Goal: Task Accomplishment & Management: Use online tool/utility

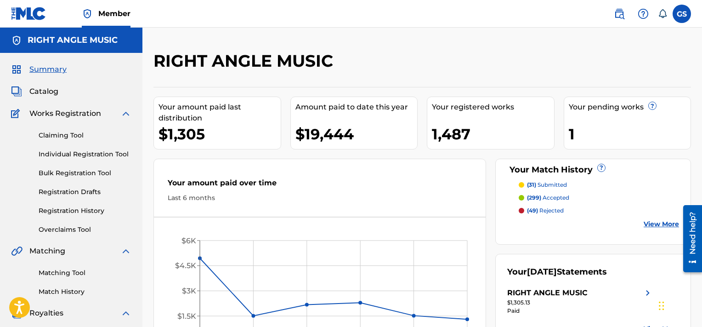
click at [54, 271] on link "Matching Tool" at bounding box center [85, 273] width 93 height 10
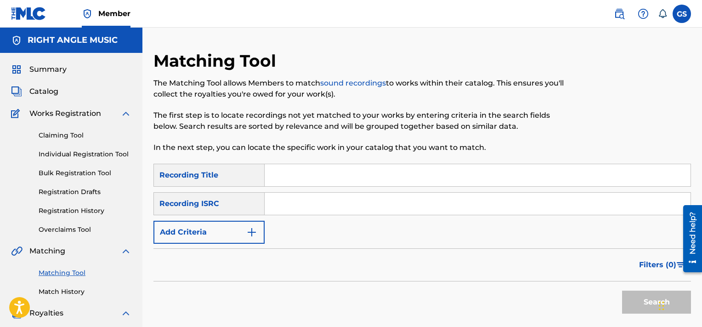
paste input "USBE19700012"
click at [360, 201] on input "USBE19700012" at bounding box center [478, 204] width 426 height 22
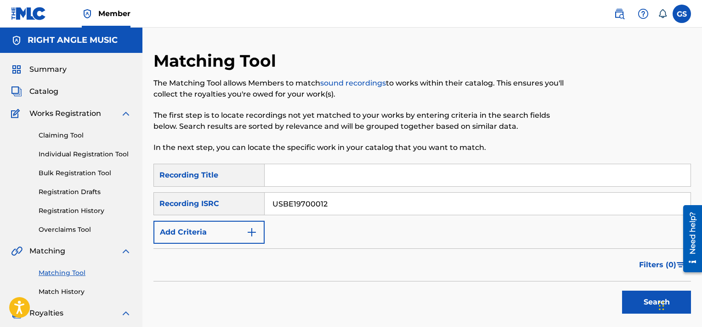
type input "USBE19700012"
click at [622, 291] on button "Search" at bounding box center [656, 302] width 69 height 23
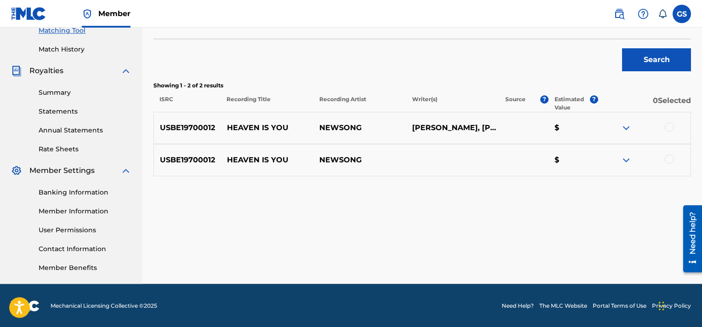
scroll to position [243, 0]
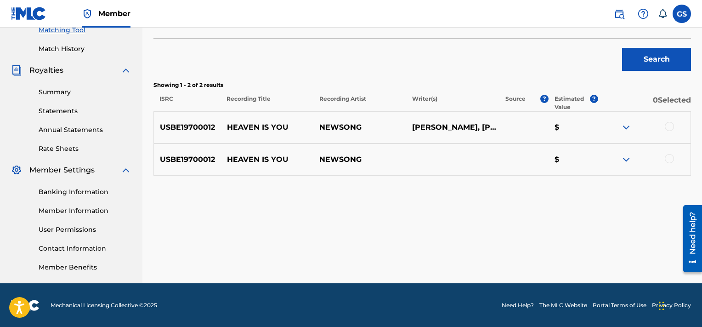
click at [669, 130] on div at bounding box center [669, 126] width 9 height 9
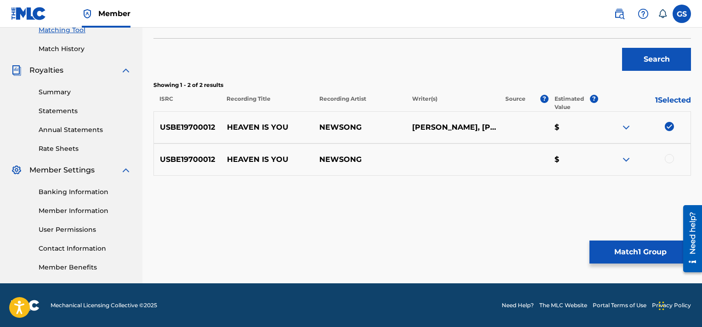
click at [669, 159] on div at bounding box center [669, 158] width 9 height 9
click at [637, 255] on button "Match 2 Groups" at bounding box center [641, 251] width 102 height 23
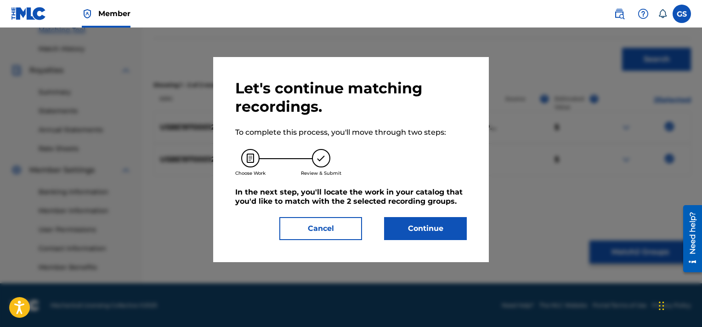
click at [422, 228] on button "Continue" at bounding box center [425, 228] width 83 height 23
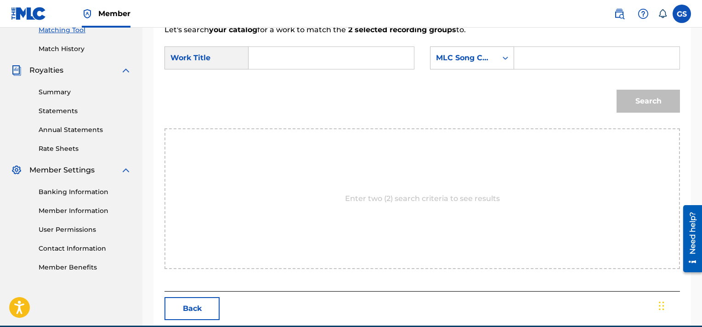
click at [542, 59] on input "Search Form" at bounding box center [597, 58] width 150 height 22
paste input "H07261"
type input "H07261"
click at [342, 60] on input "Search Form" at bounding box center [332, 58] width 150 height 22
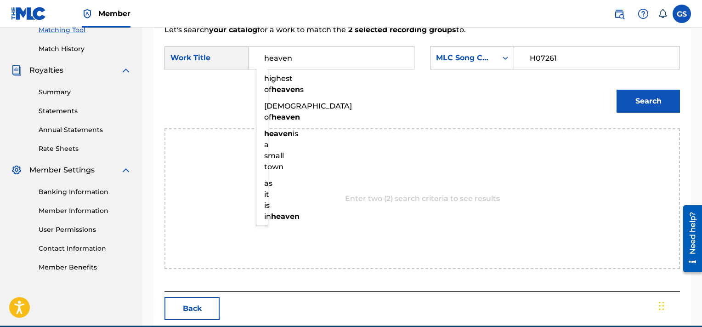
click at [617, 90] on button "Search" at bounding box center [648, 101] width 63 height 23
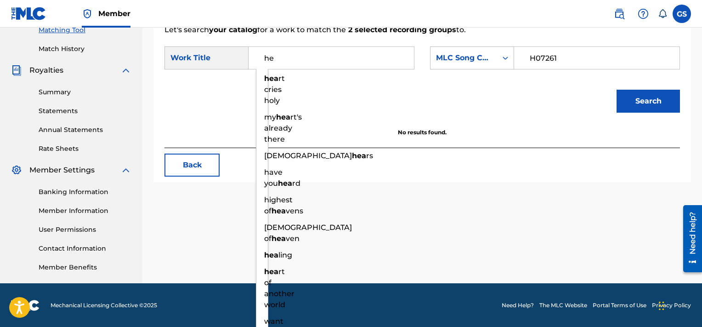
type input "h"
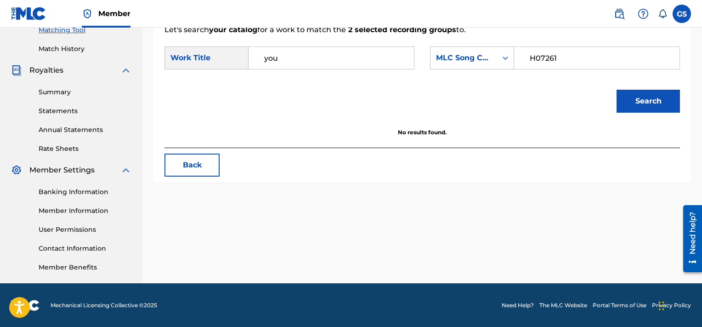
click at [617, 90] on button "Search" at bounding box center [648, 101] width 63 height 23
type input "y"
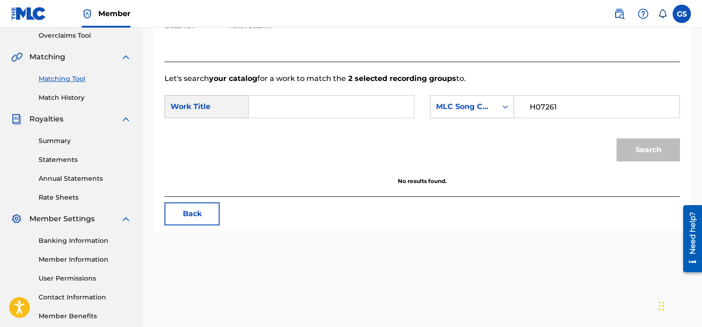
scroll to position [194, 0]
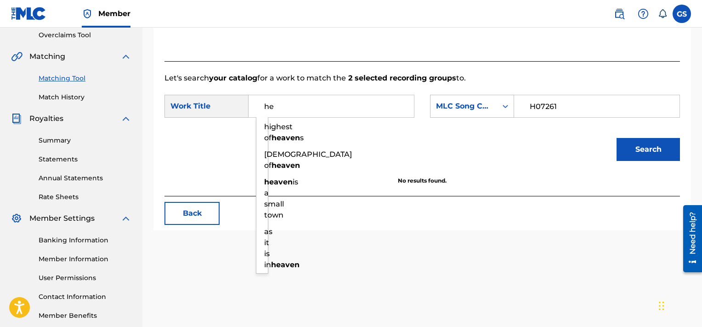
type input "h"
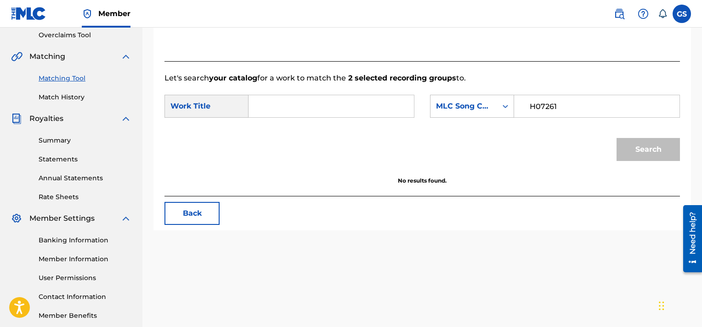
click at [184, 226] on div "Match Usage - Select Work In this step, you will locate the work you'd like to …" at bounding box center [423, 54] width 538 height 351
click at [200, 207] on button "Back" at bounding box center [192, 213] width 55 height 23
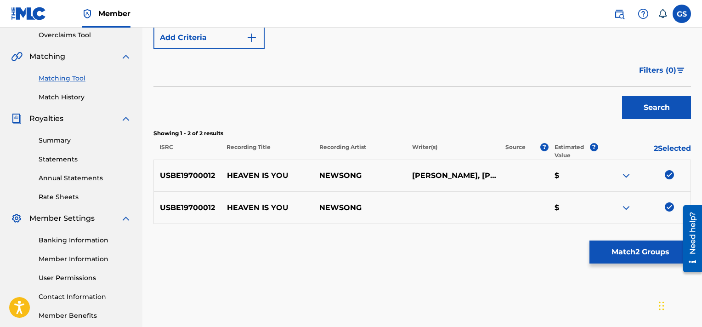
click at [672, 176] on img at bounding box center [669, 174] width 9 height 9
click at [668, 208] on img at bounding box center [669, 206] width 9 height 9
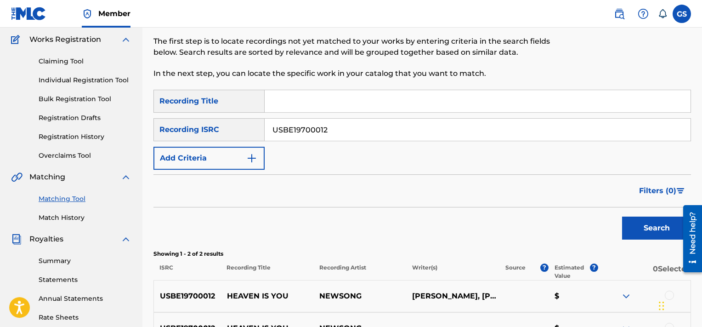
scroll to position [73, 0]
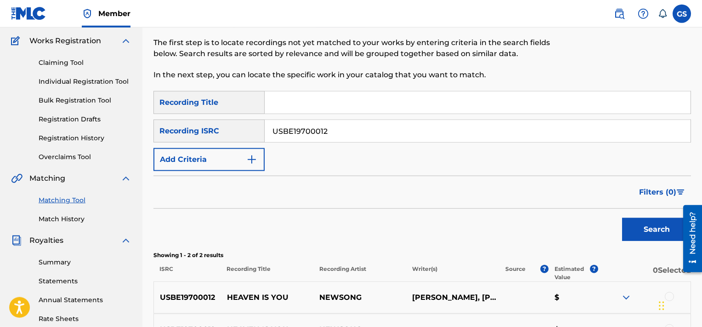
drag, startPoint x: 365, startPoint y: 134, endPoint x: 222, endPoint y: 116, distance: 144.0
click at [265, 120] on input "USBE19700012" at bounding box center [478, 131] width 426 height 22
paste input "US4R30740885"
click at [359, 138] on input "US4R30740885" at bounding box center [478, 131] width 426 height 22
click at [622, 218] on button "Search" at bounding box center [656, 229] width 69 height 23
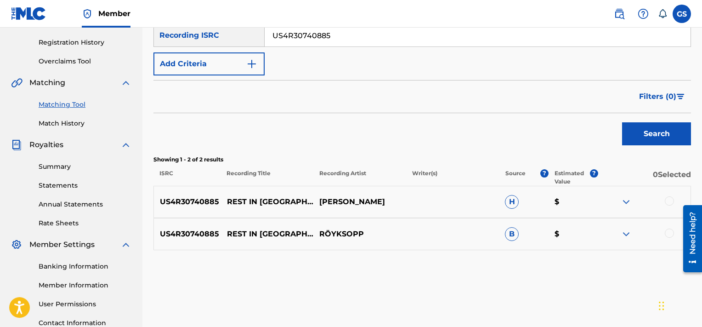
scroll to position [156, 0]
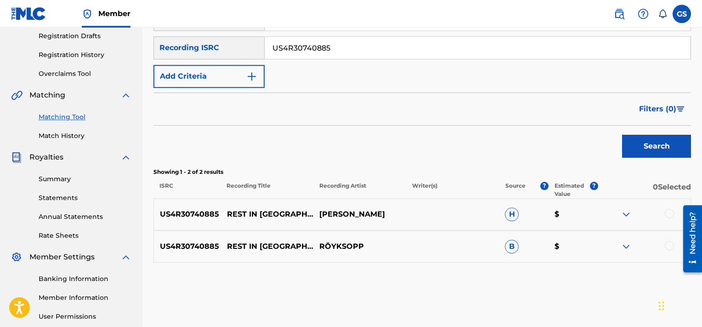
click at [394, 55] on input "US4R30740885" at bounding box center [478, 48] width 426 height 22
paste input "CGJ1439114"
click at [622, 135] on button "Search" at bounding box center [656, 146] width 69 height 23
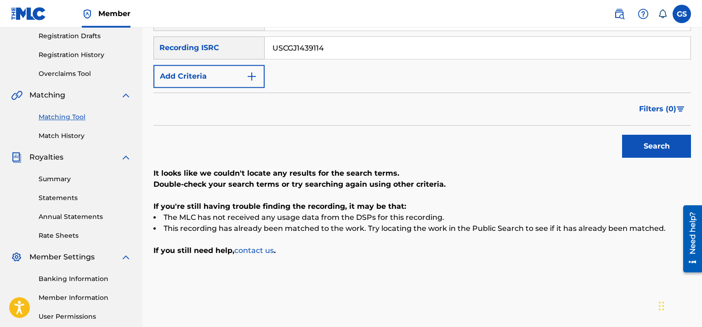
click at [366, 53] on input "USCGJ1439114" at bounding box center [478, 48] width 426 height 22
paste input "5"
click at [366, 53] on input "USCGJ1439114" at bounding box center [478, 48] width 426 height 22
type input "USCGJ1439115"
click at [622, 135] on button "Search" at bounding box center [656, 146] width 69 height 23
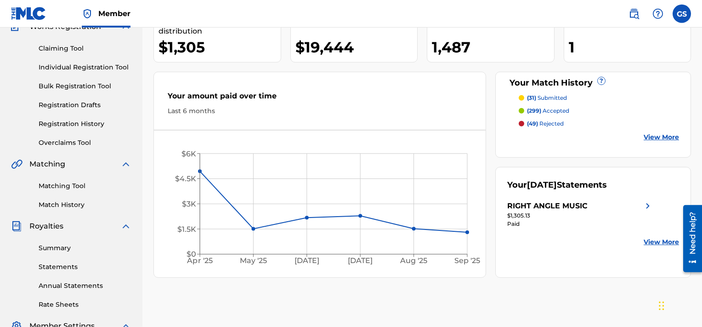
scroll to position [86, 0]
click at [70, 185] on link "Matching Tool" at bounding box center [85, 187] width 93 height 10
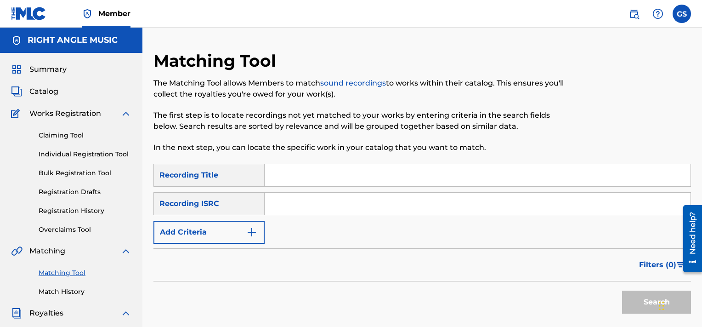
paste input "USCGJ1439115"
click at [290, 202] on input "USCGJ1439115" at bounding box center [478, 204] width 426 height 22
click at [622, 291] on button "Search" at bounding box center [656, 302] width 69 height 23
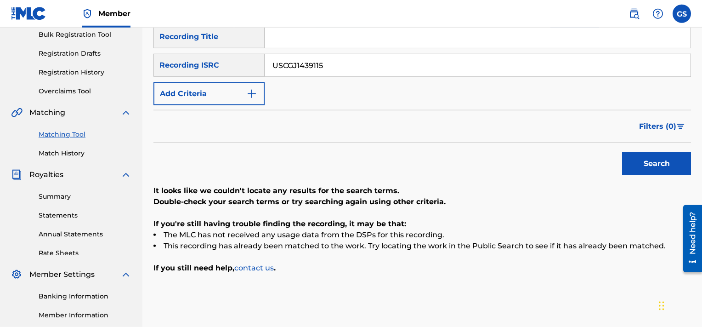
scroll to position [137, 0]
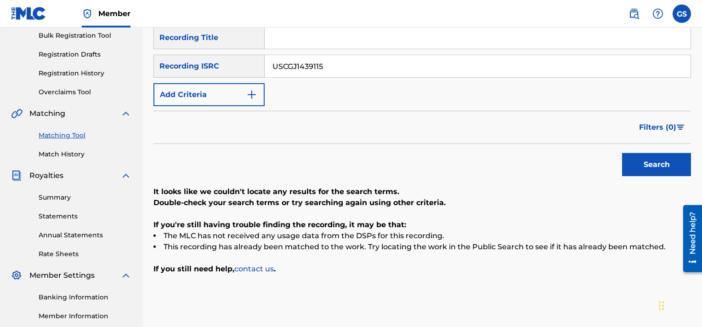
click at [338, 58] on input "USCGJ1439115" at bounding box center [478, 66] width 426 height 22
paste input "6"
click at [622, 153] on button "Search" at bounding box center [656, 164] width 69 height 23
click at [332, 70] on input "USCGJ1439116" at bounding box center [478, 66] width 426 height 22
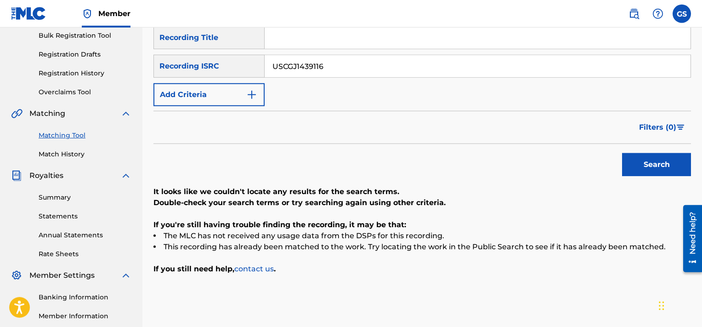
click at [332, 70] on input "USCGJ1439116" at bounding box center [478, 66] width 426 height 22
paste input "7"
click at [622, 153] on button "Search" at bounding box center [656, 164] width 69 height 23
click at [358, 71] on input "USCGJ1439117" at bounding box center [478, 66] width 426 height 22
paste input "8"
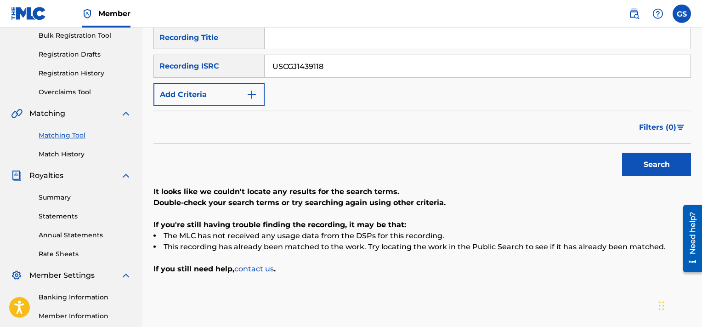
click at [358, 71] on input "USCGJ1439118" at bounding box center [478, 66] width 426 height 22
click at [622, 153] on button "Search" at bounding box center [656, 164] width 69 height 23
click at [353, 62] on input "USCGJ1439118" at bounding box center [478, 66] width 426 height 22
paste input "25L1500059"
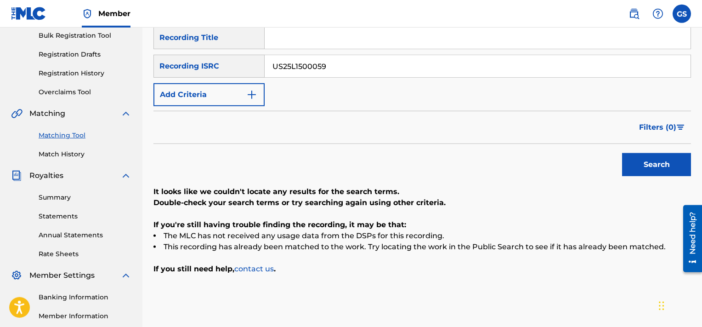
type input "US25L1500059"
click at [622, 153] on button "Search" at bounding box center [656, 164] width 69 height 23
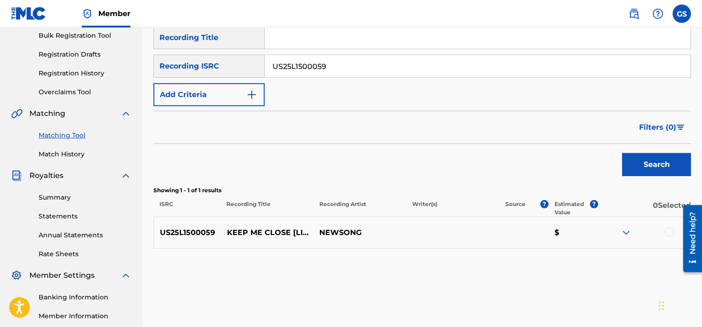
click at [670, 231] on div at bounding box center [669, 231] width 9 height 9
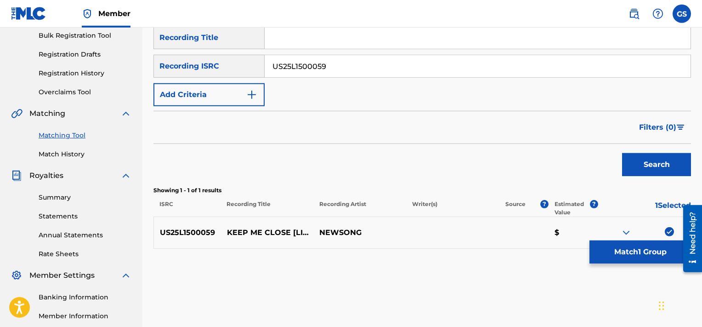
click at [645, 248] on button "Match 1 Group" at bounding box center [641, 251] width 102 height 23
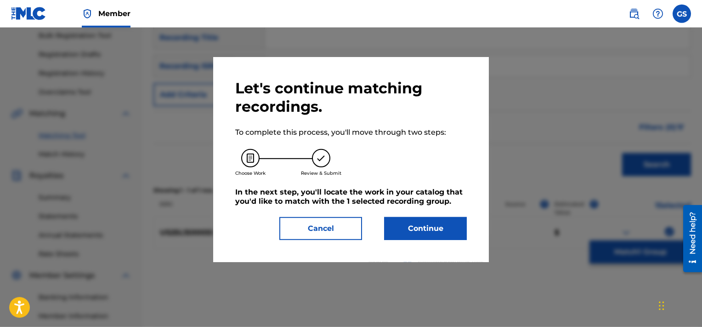
click at [407, 229] on button "Continue" at bounding box center [425, 228] width 83 height 23
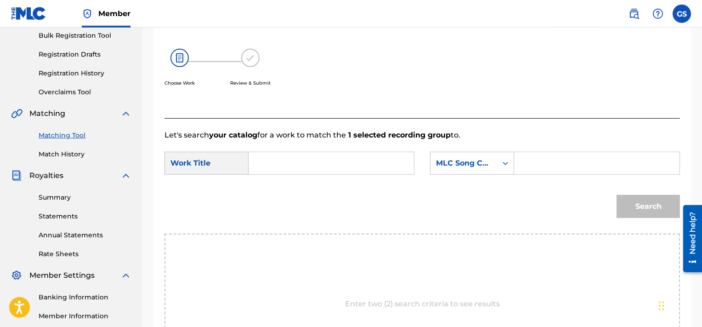
click at [545, 154] on input "Search Form" at bounding box center [597, 163] width 150 height 22
paste input "KV7GN1"
type input "KV7GN1"
click at [311, 167] on input "Search Form" at bounding box center [332, 163] width 150 height 22
type input "keep"
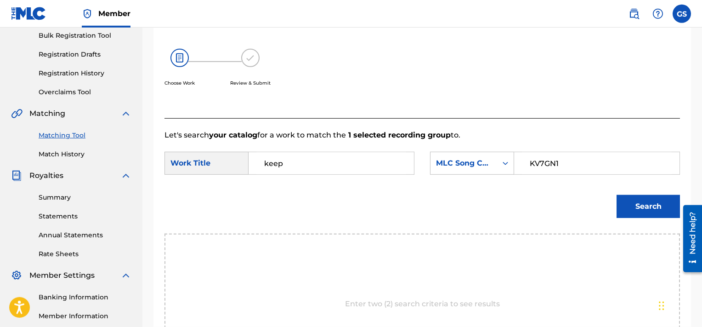
click at [617, 195] on button "Search" at bounding box center [648, 206] width 63 height 23
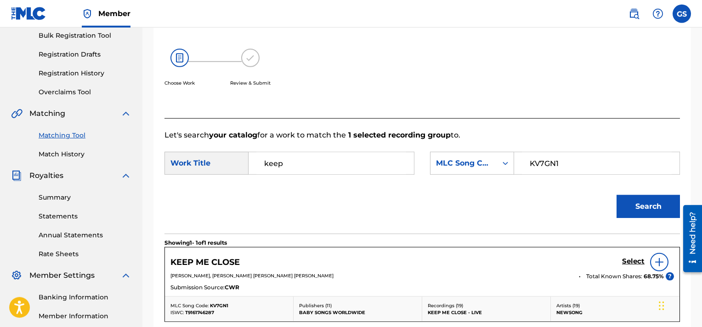
click at [627, 264] on h5 "Select" at bounding box center [633, 261] width 23 height 9
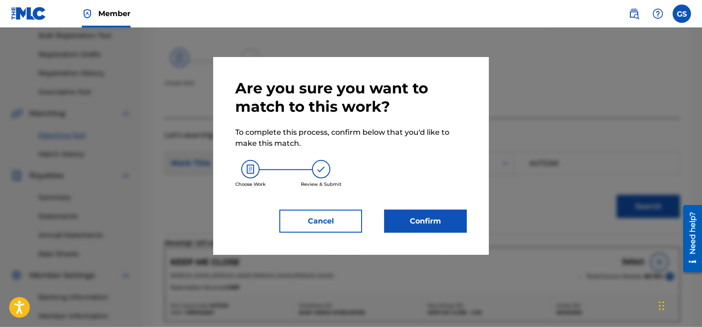
click at [418, 225] on button "Confirm" at bounding box center [425, 221] width 83 height 23
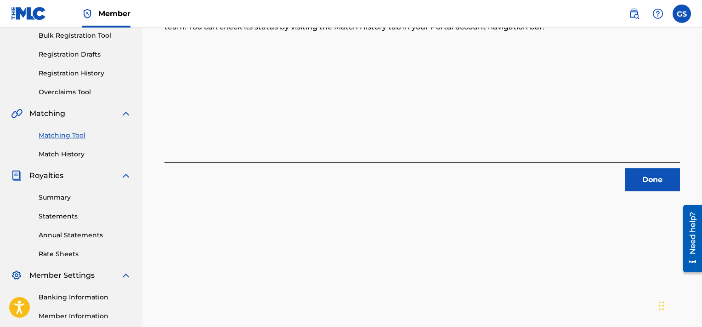
click at [674, 176] on button "Done" at bounding box center [652, 179] width 55 height 23
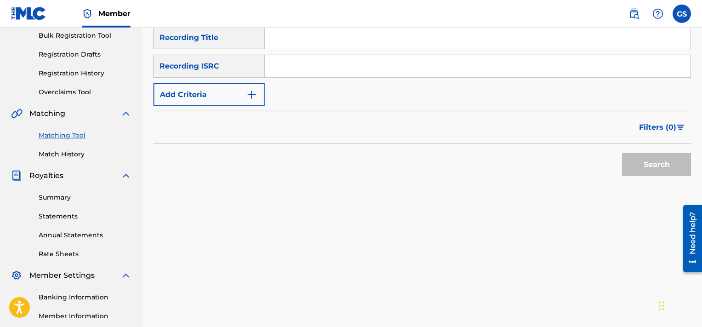
click at [350, 68] on input "Search Form" at bounding box center [478, 66] width 426 height 22
paste input "QMGVJ1500008"
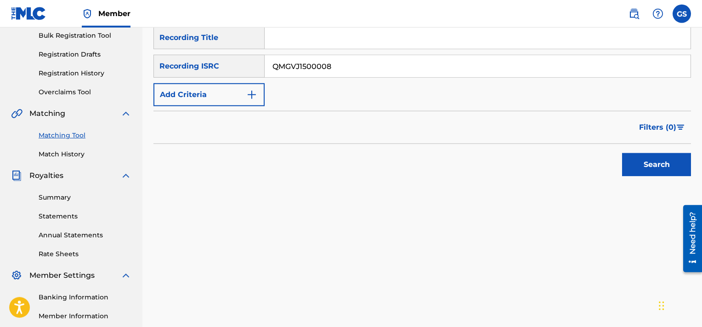
click at [622, 153] on button "Search" at bounding box center [656, 164] width 69 height 23
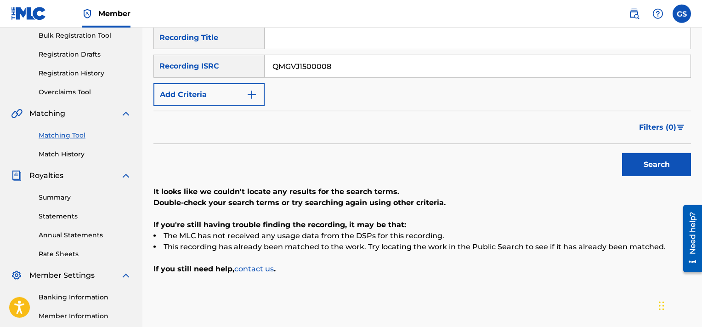
click at [355, 64] on input "QMGVJ1500008" at bounding box center [478, 66] width 426 height 22
paste input "TCACB1477489"
click at [622, 153] on button "Search" at bounding box center [656, 164] width 69 height 23
click at [352, 60] on input "TCACB1477489" at bounding box center [478, 66] width 426 height 22
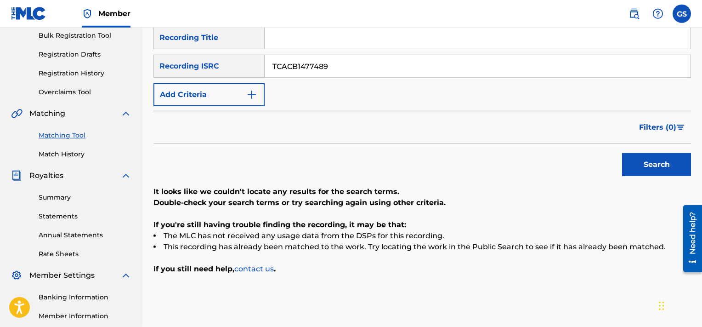
click at [352, 60] on input "TCACB1477489" at bounding box center [478, 66] width 426 height 22
paste input "E1530281"
click at [622, 153] on button "Search" at bounding box center [656, 164] width 69 height 23
click at [398, 69] on input "TCACE1530281" at bounding box center [478, 66] width 426 height 22
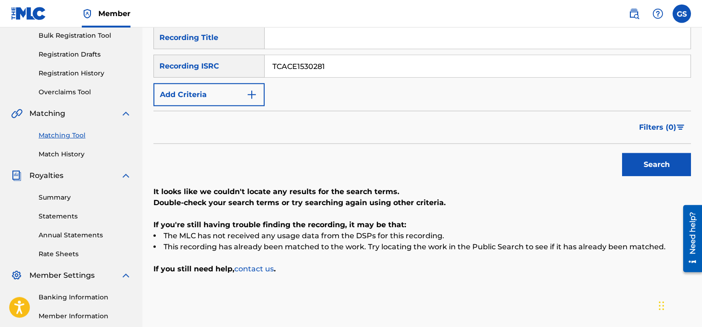
paste input "QMM6U150001"
type input "QMM6U1500011"
click at [622, 153] on button "Search" at bounding box center [656, 164] width 69 height 23
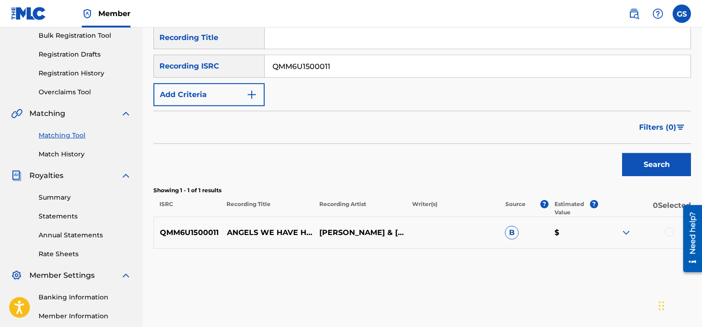
click at [666, 231] on div at bounding box center [669, 231] width 9 height 9
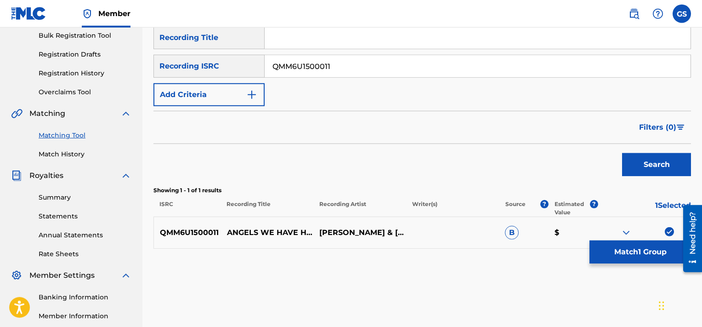
click at [622, 253] on button "Match 1 Group" at bounding box center [641, 251] width 102 height 23
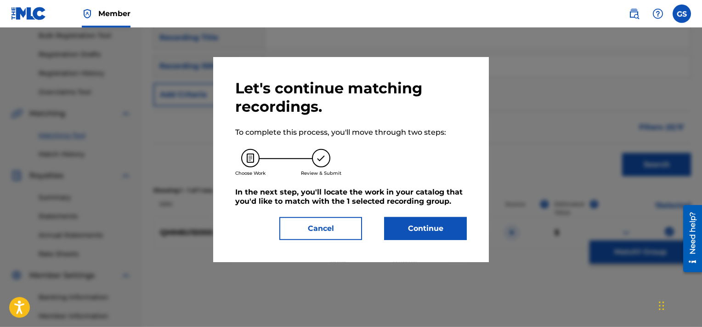
click at [412, 225] on button "Continue" at bounding box center [425, 228] width 83 height 23
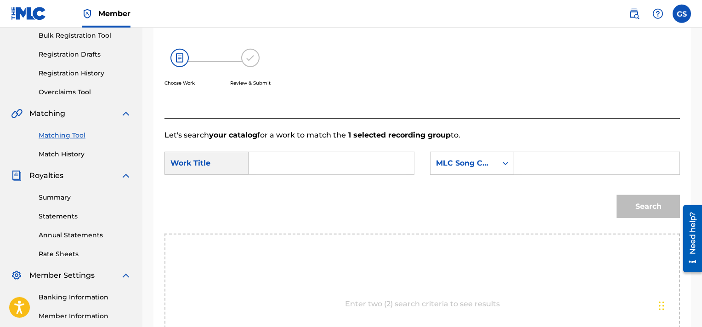
click at [542, 159] on input "Search Form" at bounding box center [597, 163] width 150 height 22
paste input "AVE9YZ"
type input "AVE9YZ"
click at [305, 160] on input "a" at bounding box center [332, 163] width 150 height 22
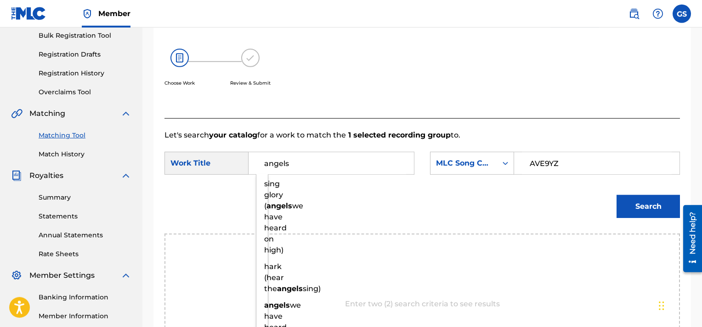
type input "angels"
click at [617, 195] on button "Search" at bounding box center [648, 206] width 63 height 23
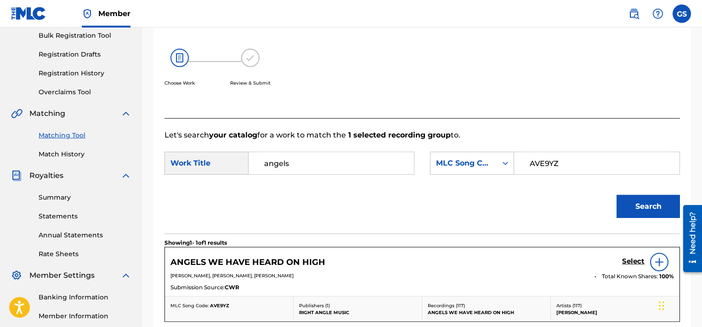
click at [633, 258] on h5 "Select" at bounding box center [633, 261] width 23 height 9
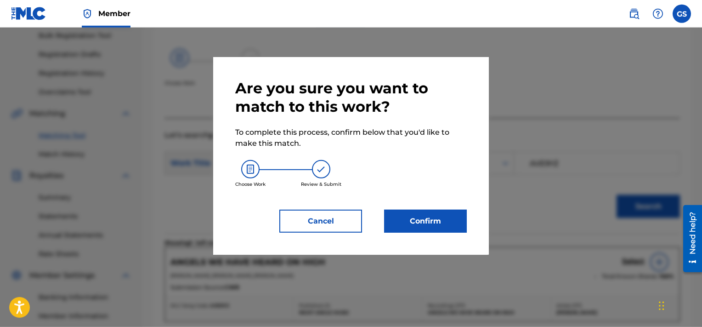
click at [413, 225] on button "Confirm" at bounding box center [425, 221] width 83 height 23
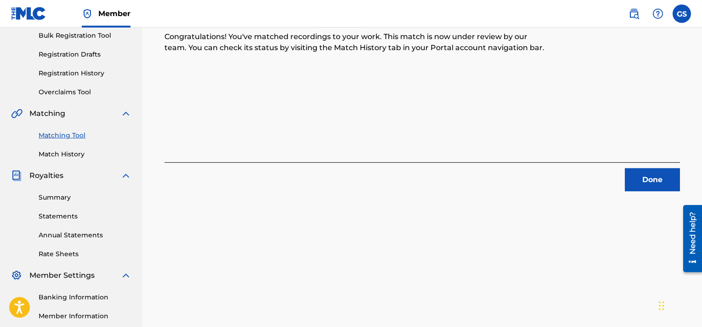
click at [671, 182] on button "Done" at bounding box center [652, 179] width 55 height 23
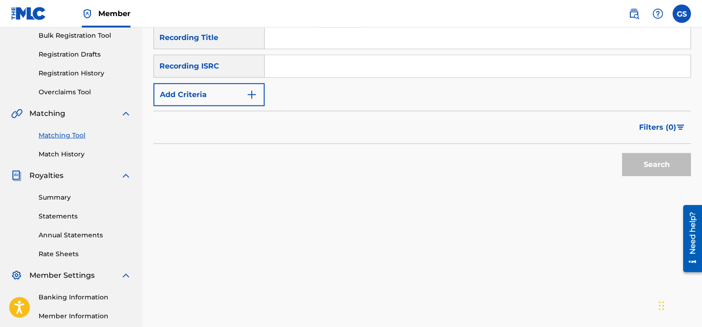
paste input "QMM6U1500012"
click at [341, 62] on input "QMM6U1500012" at bounding box center [478, 66] width 426 height 22
click at [622, 153] on button "Search" at bounding box center [656, 164] width 69 height 23
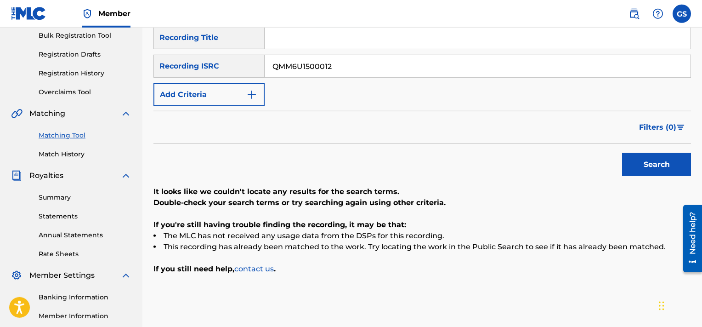
click at [351, 68] on input "QMM6U1500012" at bounding box center [478, 66] width 426 height 22
paste input "3"
click at [351, 68] on input "QMM6U1500013" at bounding box center [478, 66] width 426 height 22
type input "QMM6U1500013"
click at [622, 153] on button "Search" at bounding box center [656, 164] width 69 height 23
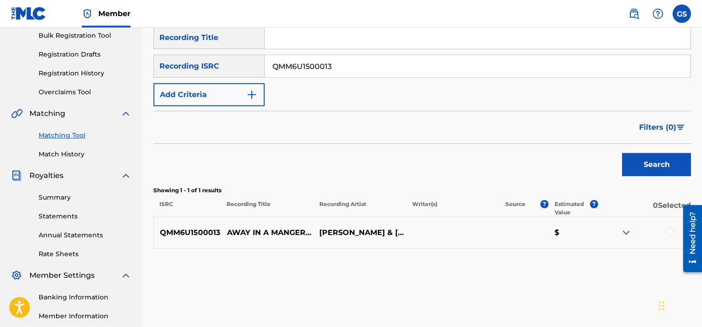
click at [672, 232] on div at bounding box center [669, 231] width 9 height 9
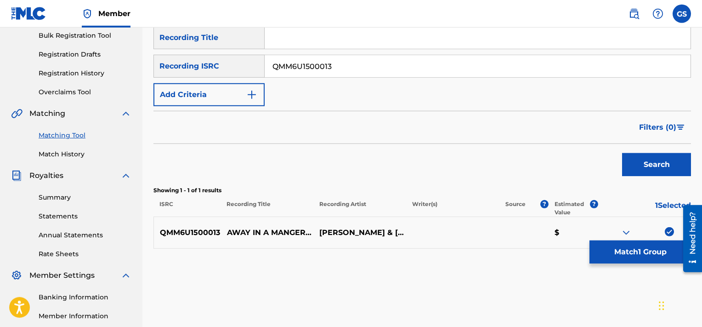
click at [652, 255] on button "Match 1 Group" at bounding box center [641, 251] width 102 height 23
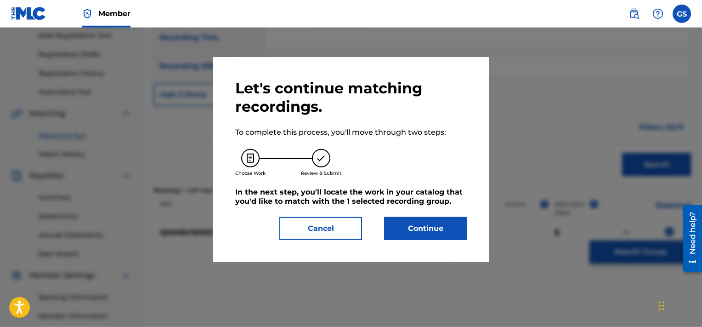
click at [436, 227] on button "Continue" at bounding box center [425, 228] width 83 height 23
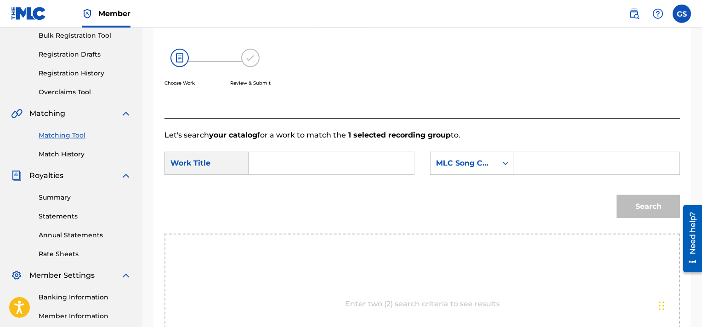
paste input "AVE9Z0"
click at [550, 158] on input "AVE9Z0" at bounding box center [597, 163] width 150 height 22
type input "AVE9Z0"
click at [335, 172] on input "a" at bounding box center [332, 163] width 150 height 22
type input "away"
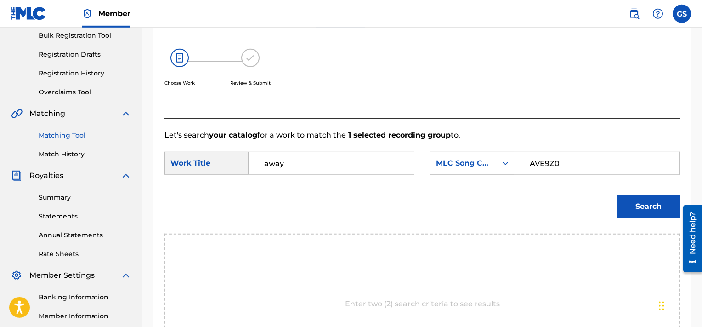
click at [617, 195] on button "Search" at bounding box center [648, 206] width 63 height 23
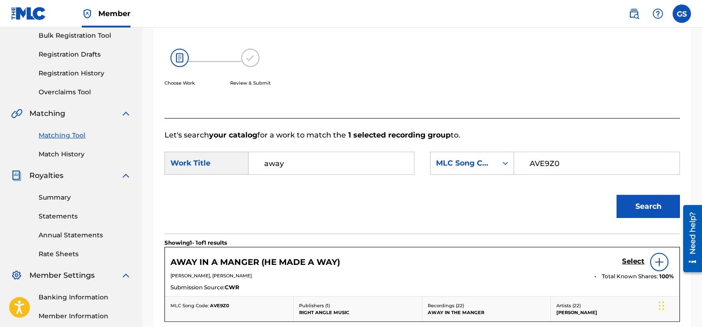
click at [633, 261] on h5 "Select" at bounding box center [633, 261] width 23 height 9
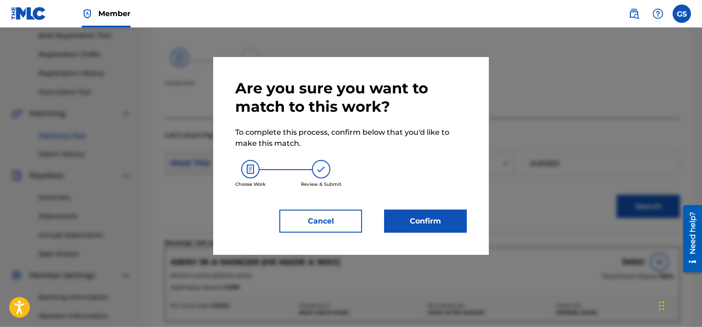
click at [417, 220] on button "Confirm" at bounding box center [425, 221] width 83 height 23
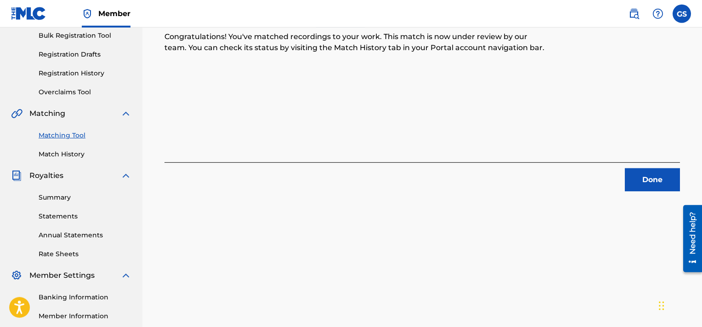
click at [657, 179] on button "Done" at bounding box center [652, 179] width 55 height 23
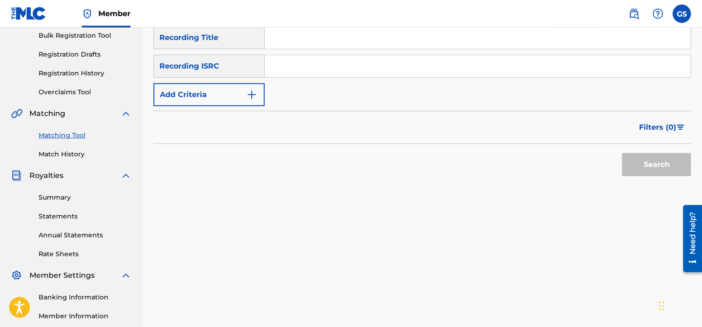
paste input "QMM6U1500014"
click at [329, 72] on input "QMM6U1500014" at bounding box center [478, 66] width 426 height 22
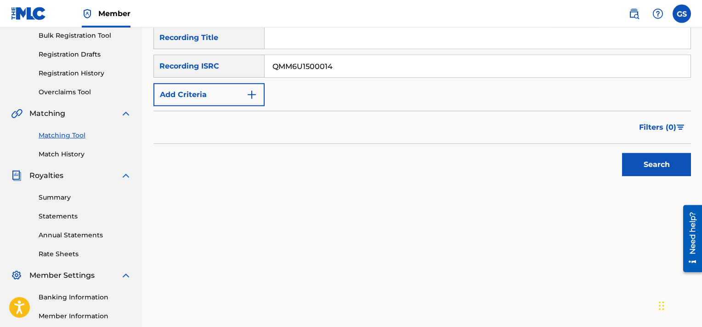
type input "QMM6U1500014"
click at [622, 153] on button "Search" at bounding box center [656, 164] width 69 height 23
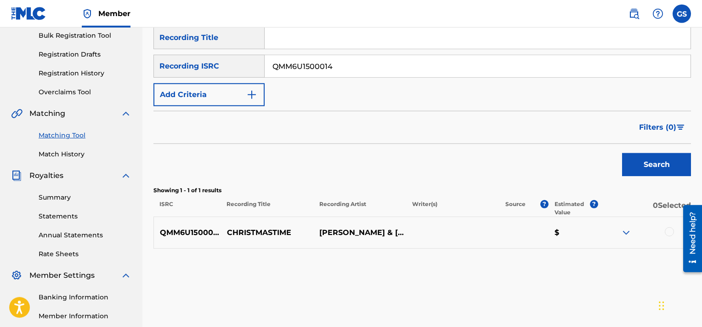
click at [672, 229] on div at bounding box center [669, 231] width 9 height 9
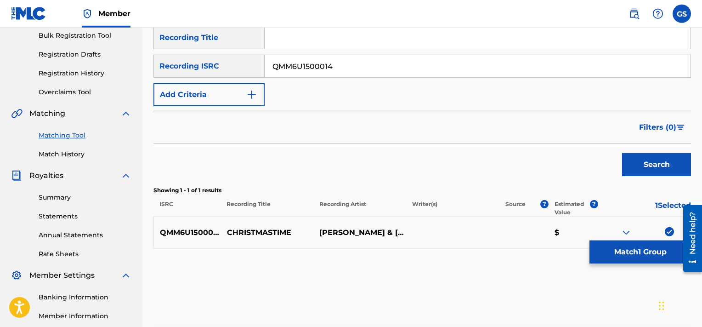
click at [633, 251] on button "Match 1 Group" at bounding box center [641, 251] width 102 height 23
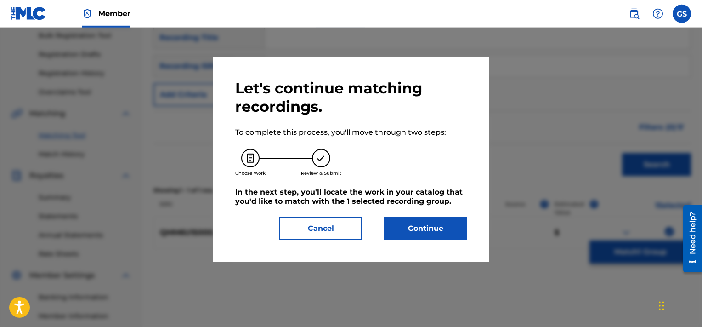
click at [437, 228] on button "Continue" at bounding box center [425, 228] width 83 height 23
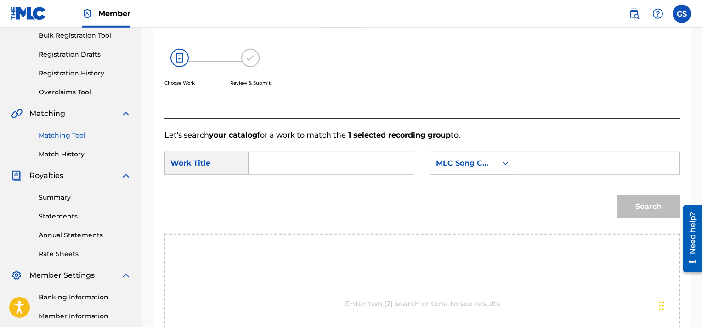
paste input "CVD4AI"
click at [559, 169] on input "CVD4AI" at bounding box center [597, 163] width 150 height 22
type input "CVD4AI"
click at [334, 157] on input "Search Form" at bounding box center [332, 163] width 150 height 22
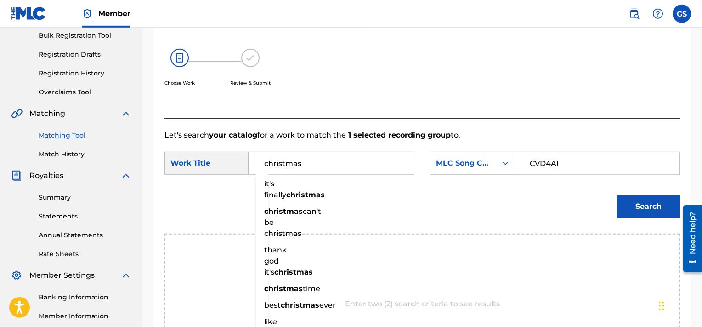
click at [617, 195] on button "Search" at bounding box center [648, 206] width 63 height 23
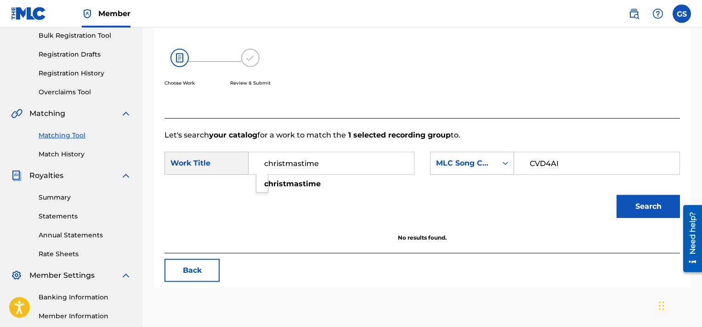
type input "christmastime"
click at [617, 195] on button "Search" at bounding box center [648, 206] width 63 height 23
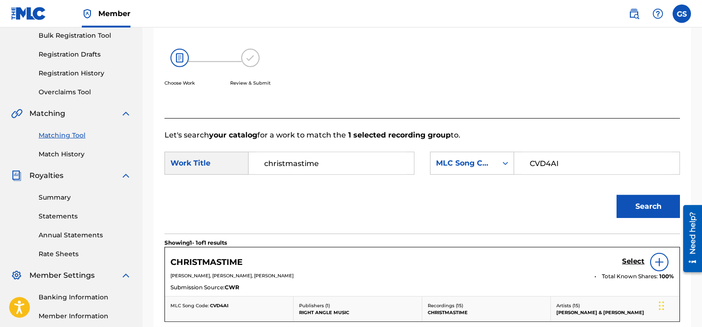
click at [632, 259] on h5 "Select" at bounding box center [633, 261] width 23 height 9
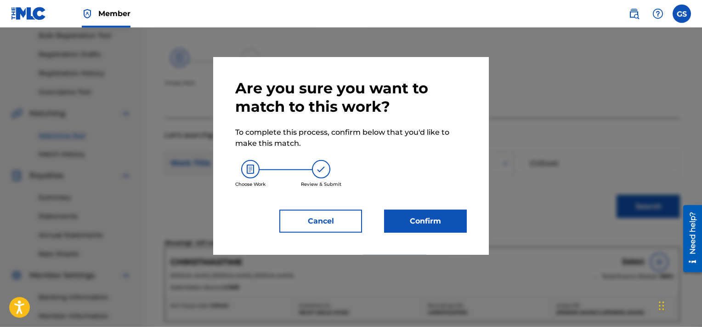
click at [417, 221] on button "Confirm" at bounding box center [425, 221] width 83 height 23
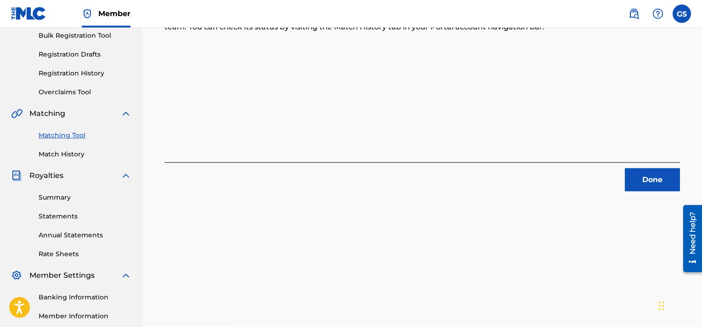
click at [648, 174] on button "Done" at bounding box center [652, 179] width 55 height 23
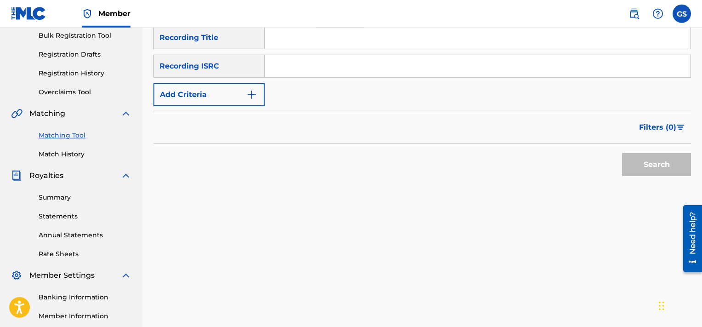
paste input "QMM6U1500015"
click at [362, 68] on input "Search Form" at bounding box center [478, 66] width 426 height 22
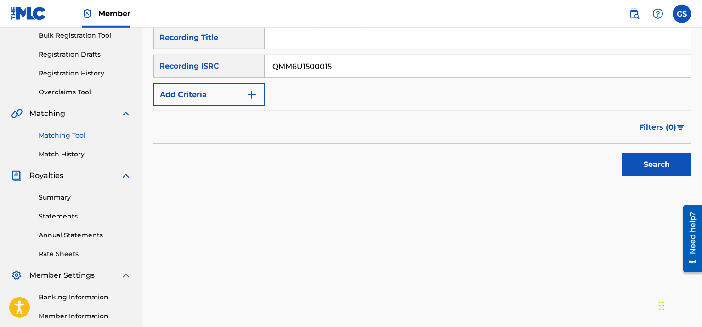
type input "QMM6U1500015"
click at [622, 153] on button "Search" at bounding box center [656, 164] width 69 height 23
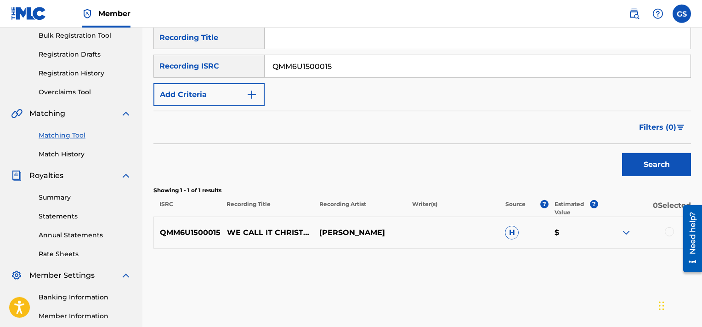
click at [672, 232] on div at bounding box center [669, 231] width 9 height 9
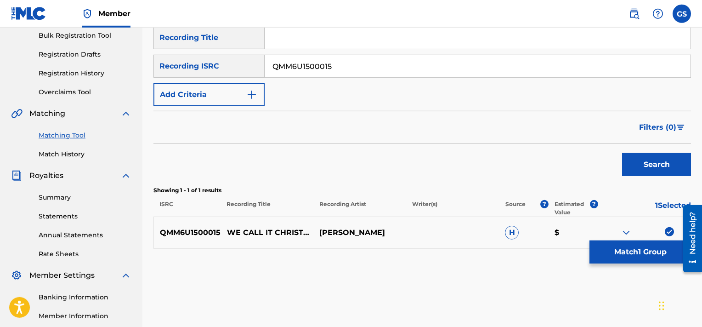
click at [645, 255] on button "Match 1 Group" at bounding box center [641, 251] width 102 height 23
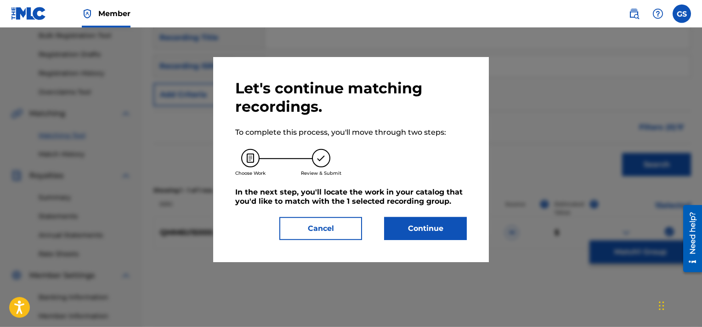
click at [420, 218] on button "Continue" at bounding box center [425, 228] width 83 height 23
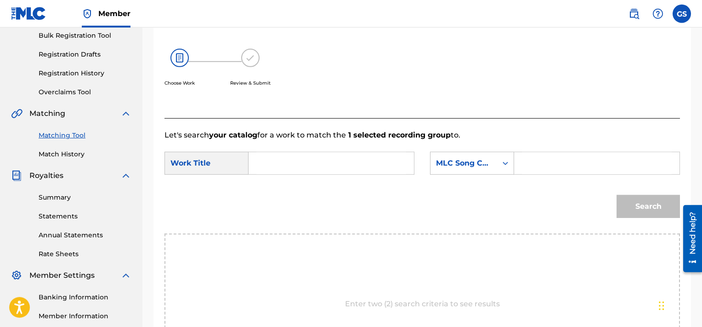
click at [282, 160] on input "Search Form" at bounding box center [332, 163] width 150 height 22
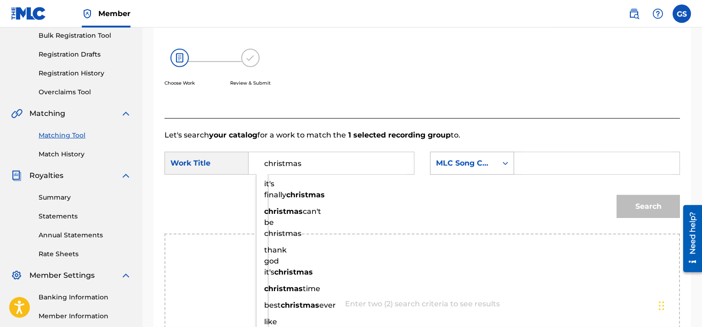
type input "christmas"
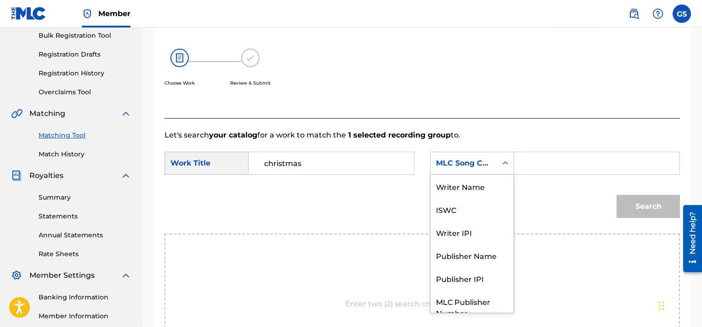
click at [492, 165] on div "MLC Song Code" at bounding box center [464, 162] width 67 height 17
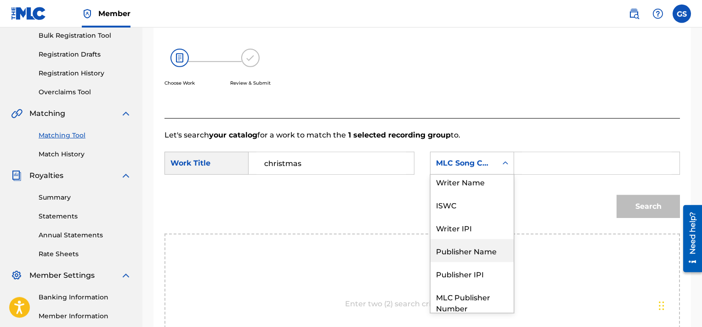
scroll to position [0, 0]
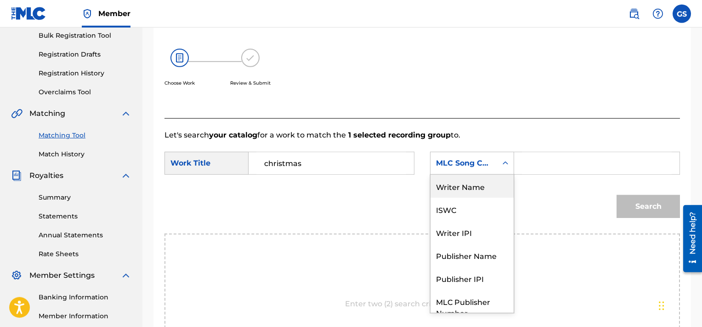
click at [460, 190] on div "Writer Name" at bounding box center [472, 186] width 83 height 23
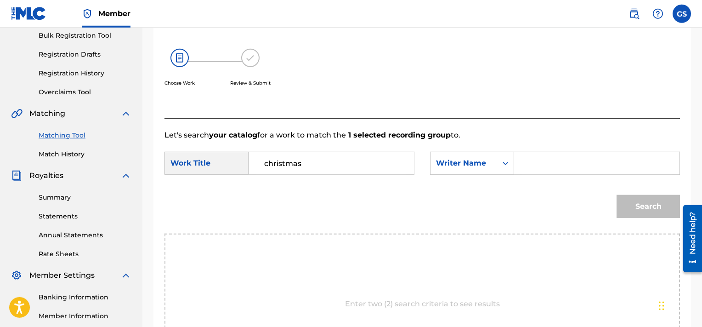
click at [545, 166] on input "Search Form" at bounding box center [597, 163] width 150 height 22
click at [617, 195] on button "Search" at bounding box center [648, 206] width 63 height 23
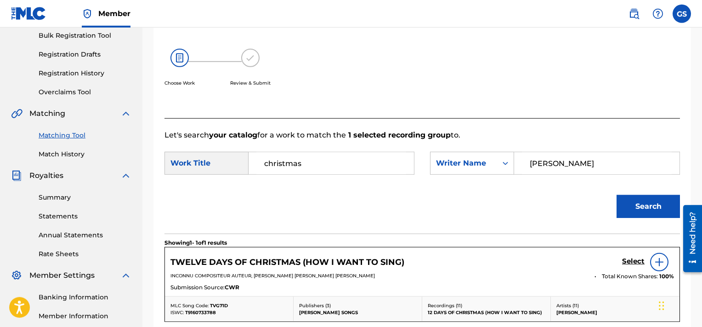
scroll to position [230, 0]
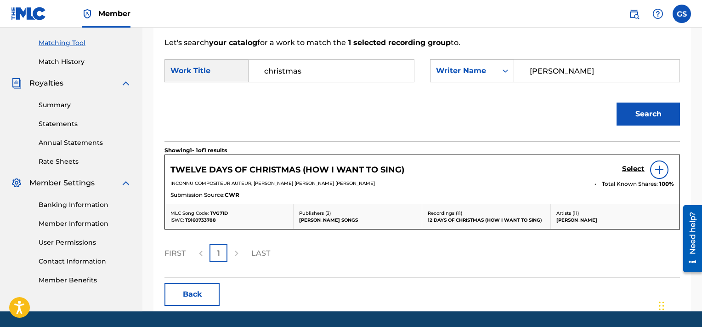
drag, startPoint x: 578, startPoint y: 66, endPoint x: 502, endPoint y: 69, distance: 76.4
click at [522, 69] on input "[PERSON_NAME]" at bounding box center [597, 71] width 150 height 22
type input "[PERSON_NAME]"
click at [617, 103] on button "Search" at bounding box center [648, 114] width 63 height 23
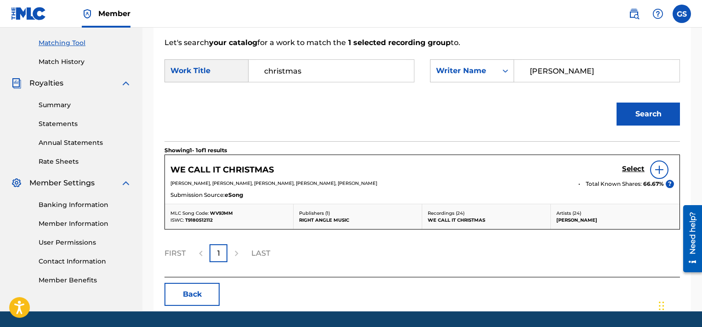
click at [637, 166] on h5 "Select" at bounding box center [633, 169] width 23 height 9
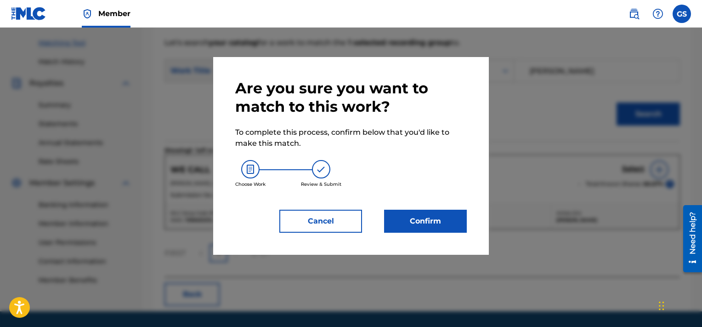
click at [430, 226] on button "Confirm" at bounding box center [425, 221] width 83 height 23
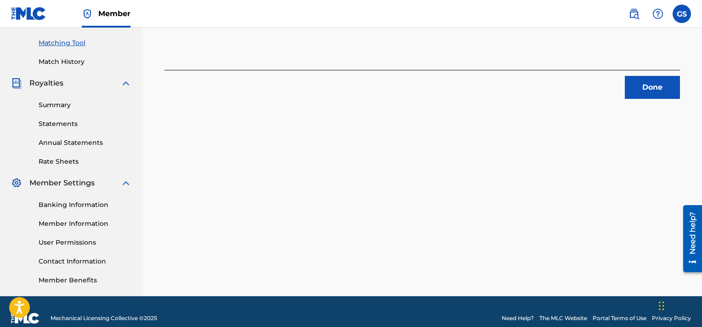
click at [637, 90] on button "Done" at bounding box center [652, 87] width 55 height 23
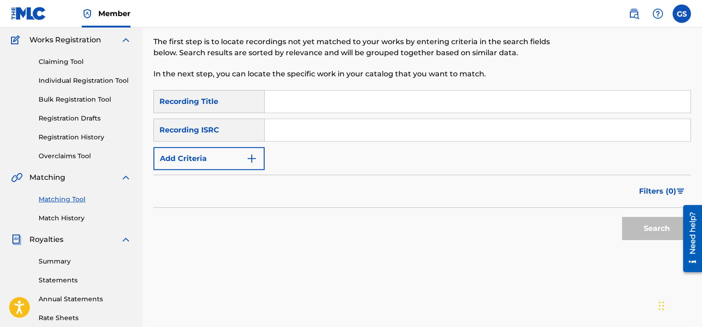
scroll to position [74, 0]
paste input "US3U81400161"
click at [303, 130] on input "US3U81400161" at bounding box center [478, 130] width 426 height 22
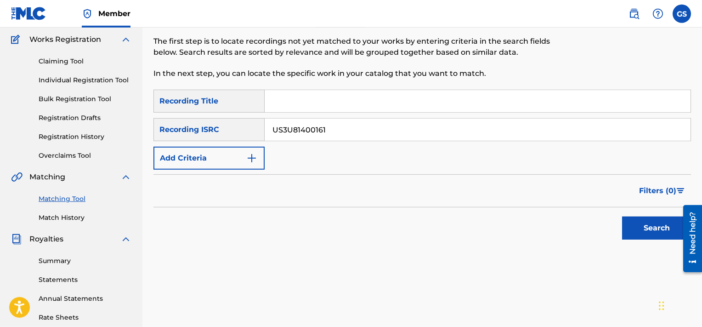
type input "US3U81400161"
click at [622, 217] on button "Search" at bounding box center [656, 228] width 69 height 23
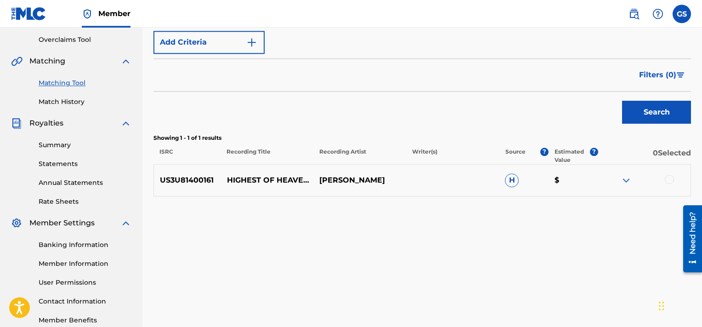
scroll to position [189, 0]
click at [670, 178] on div at bounding box center [669, 179] width 9 height 9
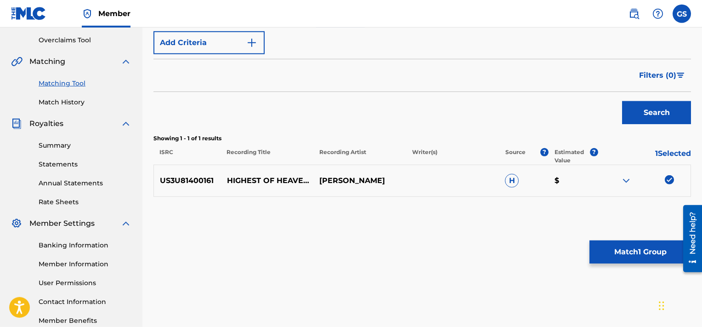
click at [635, 246] on button "Match 1 Group" at bounding box center [641, 251] width 102 height 23
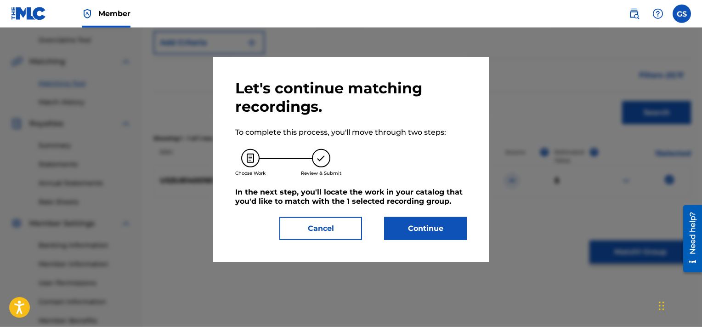
click at [445, 230] on button "Continue" at bounding box center [425, 228] width 83 height 23
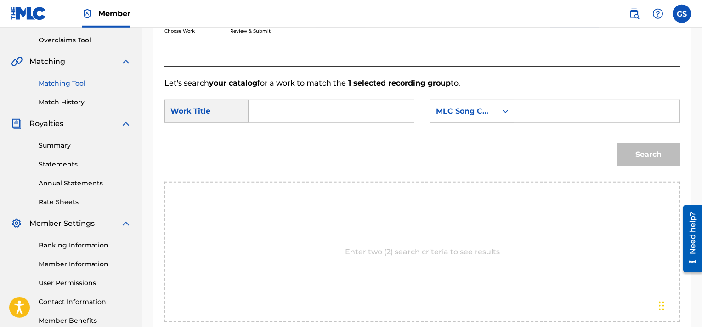
click at [582, 106] on input "Search Form" at bounding box center [597, 111] width 150 height 22
click at [336, 120] on input "Search Form" at bounding box center [332, 111] width 150 height 22
type input "highest"
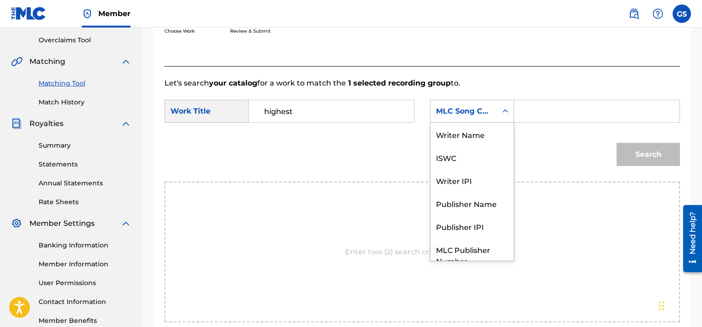
scroll to position [34, 0]
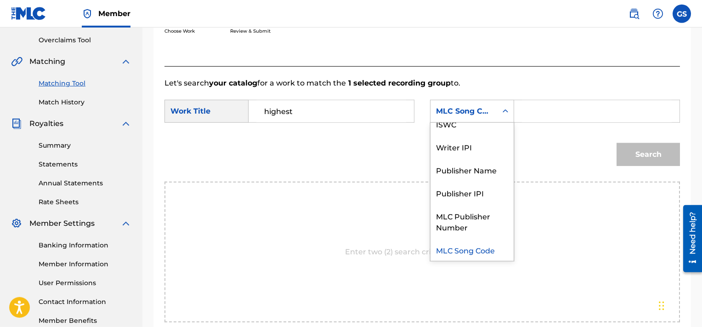
click at [501, 108] on div "Search Form" at bounding box center [505, 111] width 17 height 17
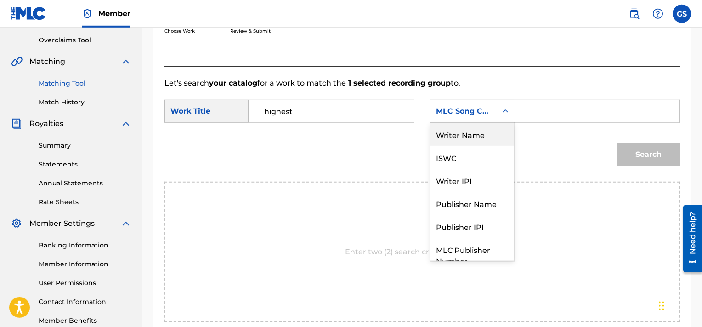
click at [488, 137] on div "Writer Name" at bounding box center [472, 134] width 83 height 23
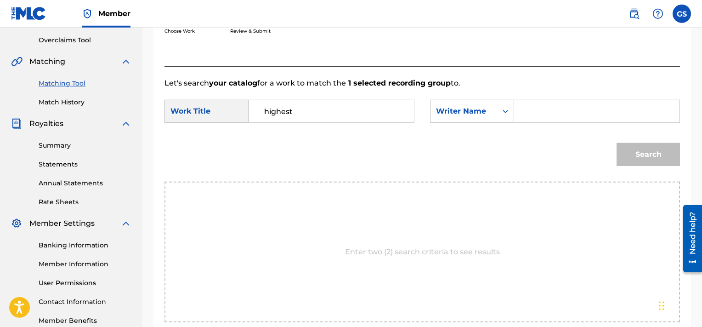
click at [583, 106] on input "Search Form" at bounding box center [597, 111] width 150 height 22
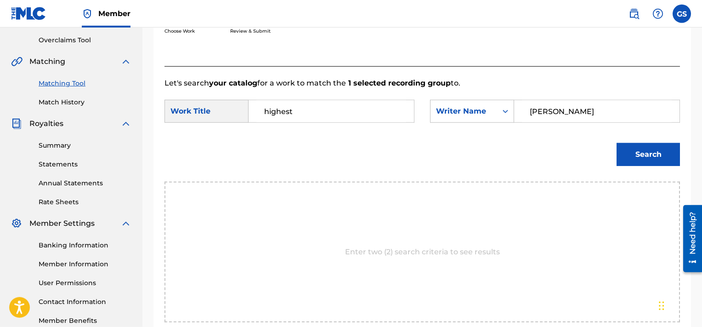
type input "[PERSON_NAME]"
click at [617, 143] on button "Search" at bounding box center [648, 154] width 63 height 23
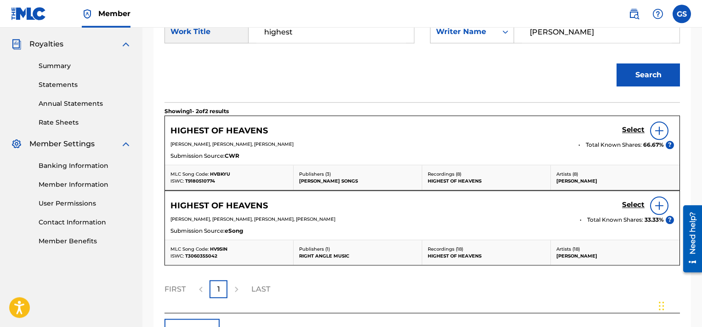
scroll to position [268, 0]
click at [639, 132] on h5 "Select" at bounding box center [633, 130] width 23 height 9
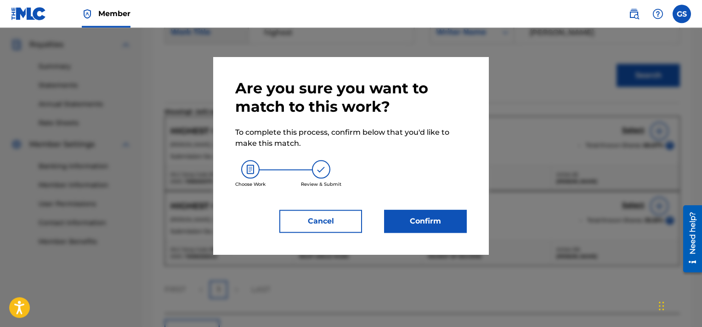
click at [439, 215] on button "Confirm" at bounding box center [425, 221] width 83 height 23
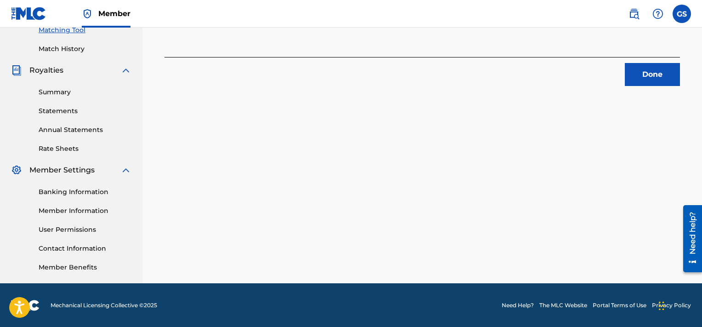
click at [648, 80] on button "Done" at bounding box center [652, 74] width 55 height 23
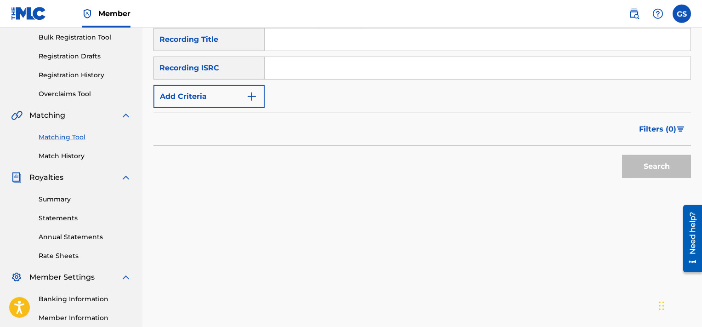
scroll to position [130, 0]
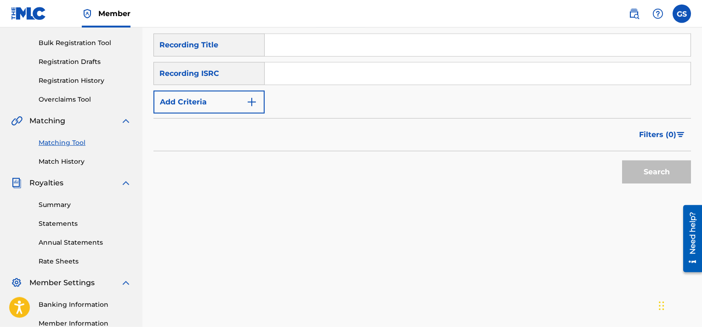
click at [428, 69] on input "Search Form" at bounding box center [478, 74] width 426 height 22
paste input "TCACK1538136"
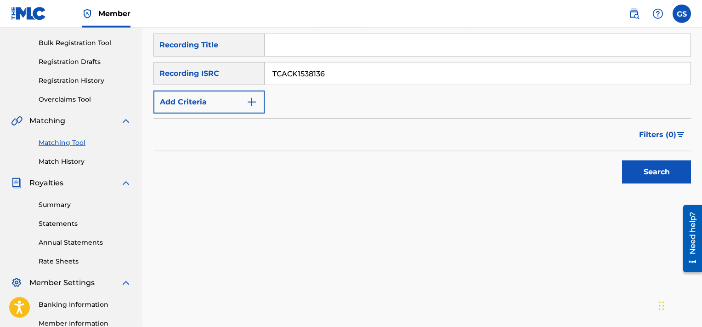
click at [622, 160] on button "Search" at bounding box center [656, 171] width 69 height 23
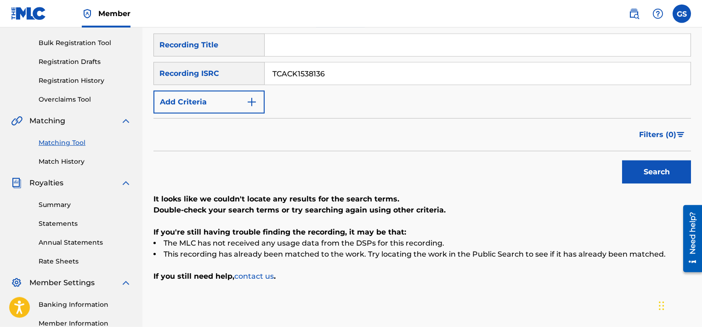
click at [372, 68] on input "TCACK1538136" at bounding box center [478, 74] width 426 height 22
paste input "USCGH1548310"
click at [372, 68] on input "USCGH1548310" at bounding box center [478, 74] width 426 height 22
click at [622, 160] on button "Search" at bounding box center [656, 171] width 69 height 23
click at [344, 73] on input "USCGH1548310" at bounding box center [478, 74] width 426 height 22
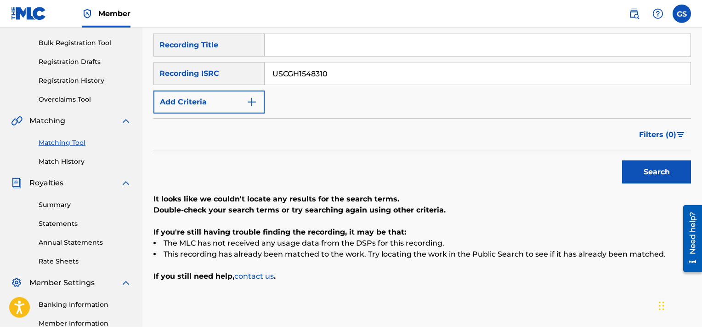
paste input "1"
click at [344, 73] on input "USCGH1548311" at bounding box center [478, 74] width 426 height 22
type input "USCGH1548311"
click at [622, 160] on button "Search" at bounding box center [656, 171] width 69 height 23
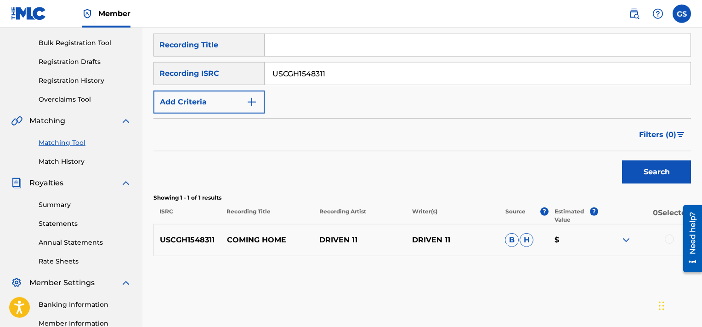
click at [670, 238] on div at bounding box center [669, 238] width 9 height 9
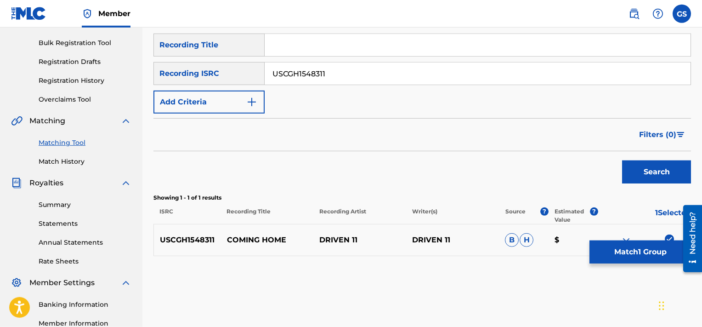
click at [624, 252] on button "Match 1 Group" at bounding box center [641, 251] width 102 height 23
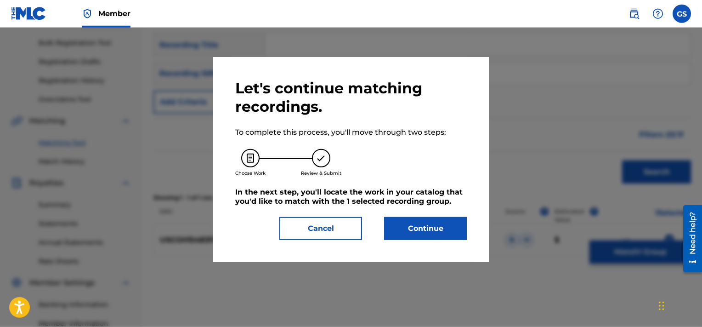
click at [430, 224] on button "Continue" at bounding box center [425, 228] width 83 height 23
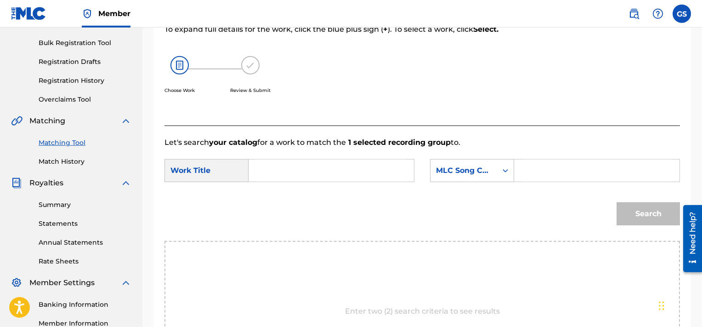
click at [362, 178] on input "Search Form" at bounding box center [332, 171] width 150 height 22
click at [543, 180] on input "Search Form" at bounding box center [597, 171] width 150 height 22
paste input "CV7TUS"
type input "CV7TUS"
click at [374, 165] on input "Search Form" at bounding box center [332, 171] width 150 height 22
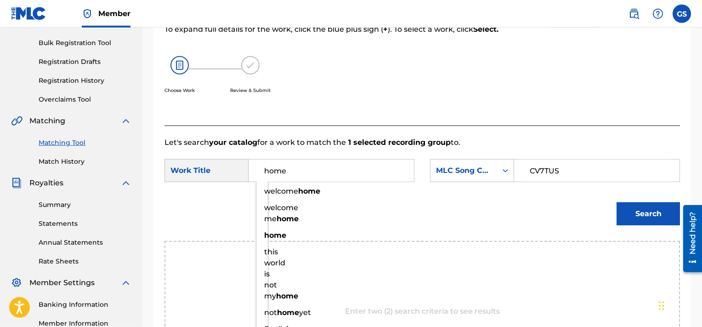
type input "home"
click at [617, 202] on button "Search" at bounding box center [648, 213] width 63 height 23
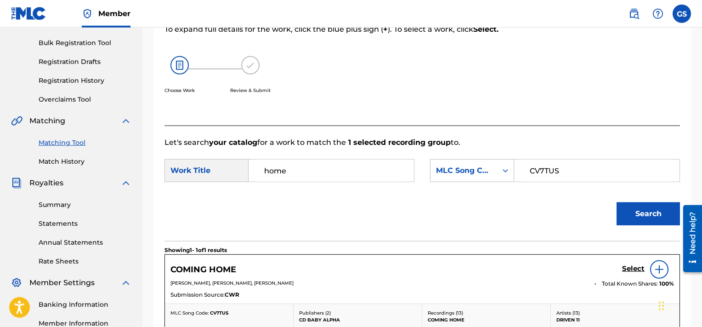
scroll to position [257, 0]
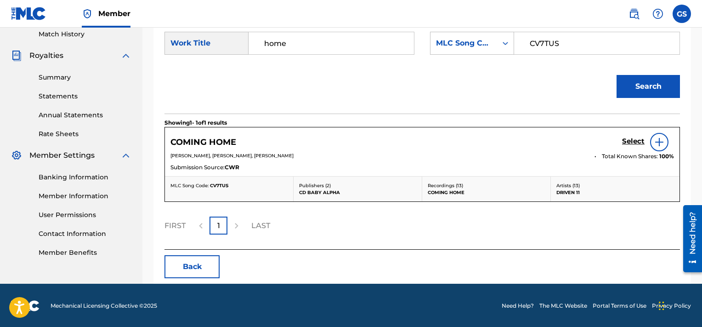
click at [630, 137] on h5 "Select" at bounding box center [633, 141] width 23 height 9
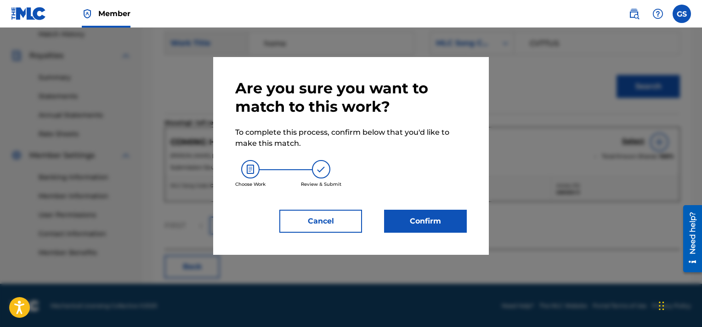
click at [432, 228] on button "Confirm" at bounding box center [425, 221] width 83 height 23
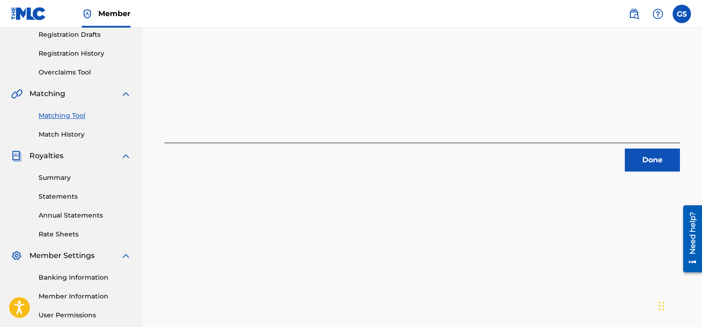
scroll to position [158, 0]
click at [667, 160] on button "Done" at bounding box center [652, 159] width 55 height 23
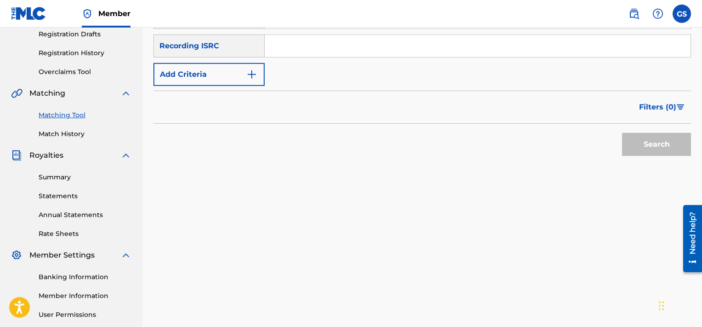
click at [468, 46] on input "Search Form" at bounding box center [478, 46] width 426 height 22
paste input "USCGH1548312"
click at [622, 133] on button "Search" at bounding box center [656, 144] width 69 height 23
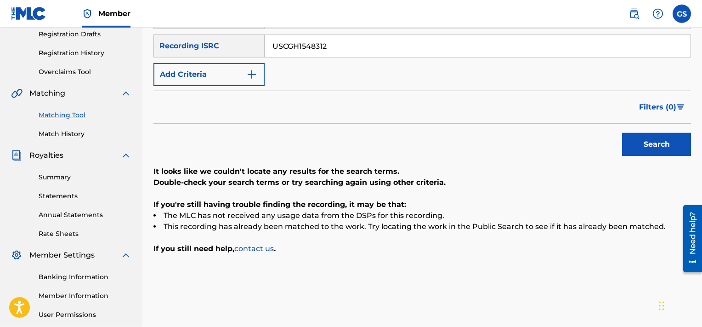
click at [354, 49] on input "USCGH1548312" at bounding box center [478, 46] width 426 height 22
paste input "3"
click at [354, 49] on input "USCGH1548313" at bounding box center [478, 46] width 426 height 22
click at [622, 133] on button "Search" at bounding box center [656, 144] width 69 height 23
click at [378, 44] on input "USCGH1548313" at bounding box center [478, 46] width 426 height 22
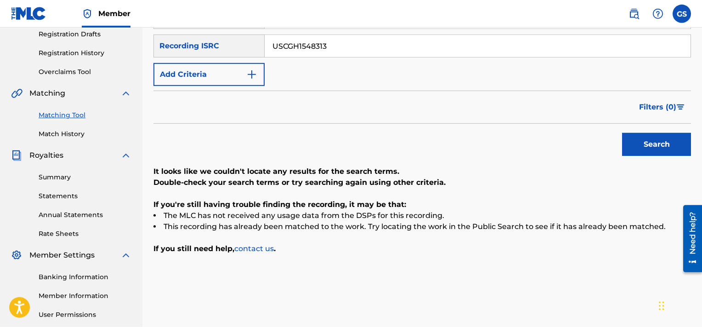
click at [378, 44] on input "USCGH1548313" at bounding box center [478, 46] width 426 height 22
paste input "RB1613274"
type input "USCRB1613274"
click at [622, 133] on button "Search" at bounding box center [656, 144] width 69 height 23
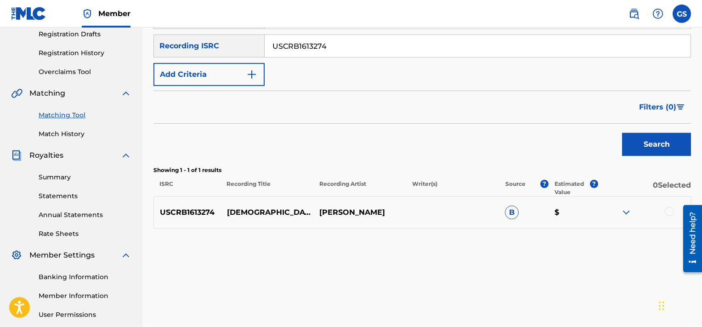
click at [670, 211] on div at bounding box center [669, 211] width 9 height 9
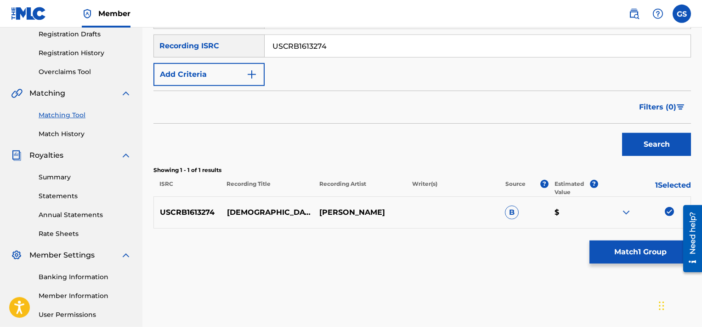
click at [629, 258] on button "Match 1 Group" at bounding box center [641, 251] width 102 height 23
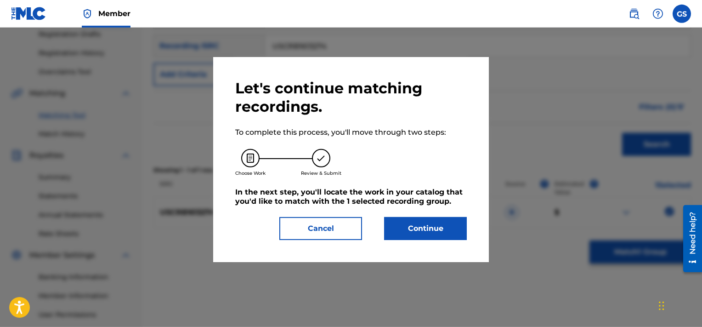
click at [428, 223] on button "Continue" at bounding box center [425, 228] width 83 height 23
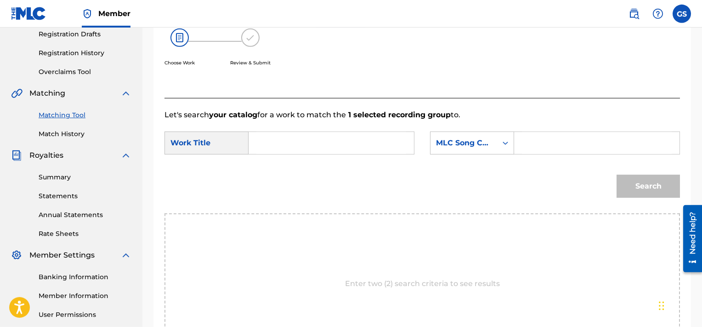
paste input "JV7UWZ"
click at [542, 134] on input "JV7UWZ" at bounding box center [597, 143] width 150 height 22
type input "JV7UWZ"
drag, startPoint x: 369, startPoint y: 128, endPoint x: 326, endPoint y: 137, distance: 43.2
click at [326, 137] on form "SearchWithCriteriaab4b7e05-1daf-4716-bbcd-3c2604964691 Work Title SearchWithCri…" at bounding box center [423, 166] width 516 height 93
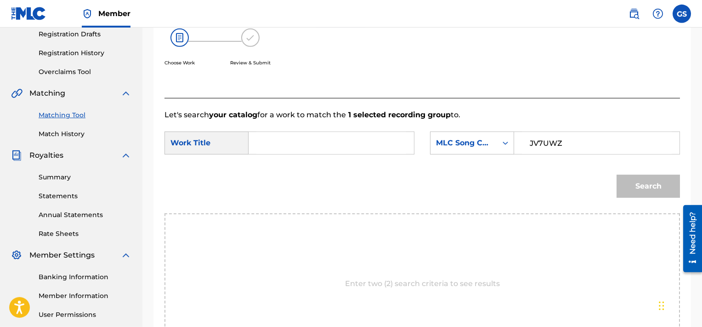
click at [326, 137] on input "Search Form" at bounding box center [332, 143] width 150 height 22
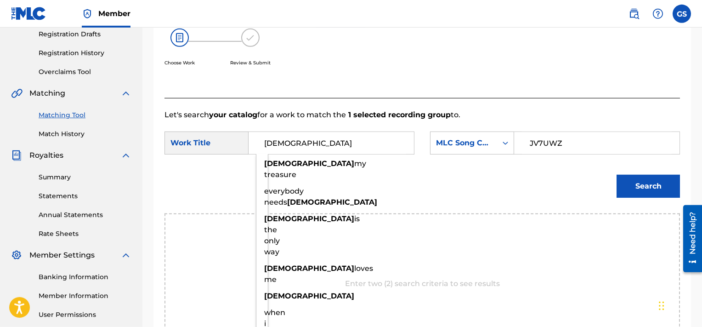
type input "[DEMOGRAPHIC_DATA]"
click at [617, 175] on button "Search" at bounding box center [648, 186] width 63 height 23
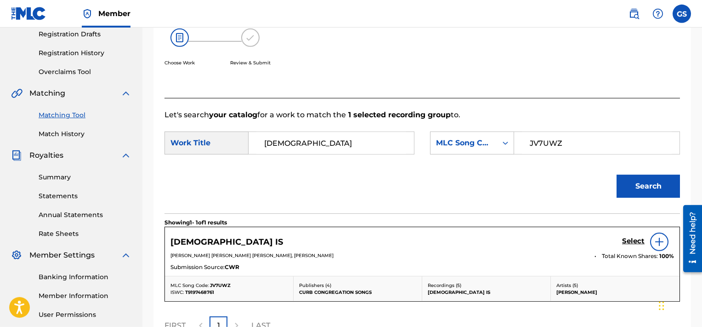
click at [638, 239] on h5 "Select" at bounding box center [633, 241] width 23 height 9
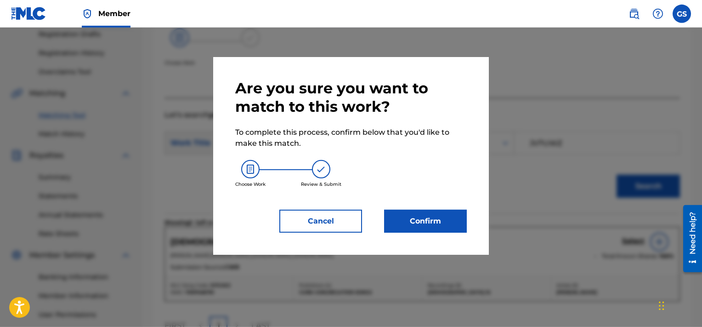
click at [432, 223] on button "Confirm" at bounding box center [425, 221] width 83 height 23
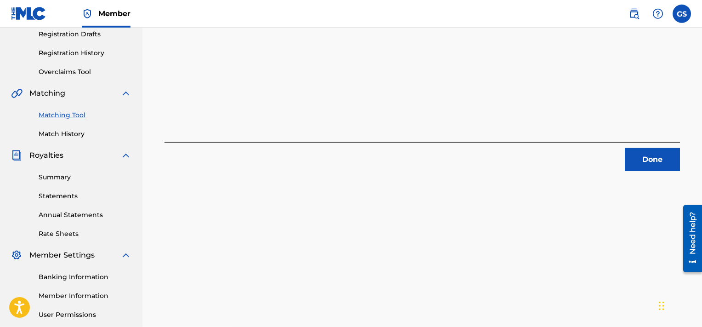
click at [663, 163] on button "Done" at bounding box center [652, 159] width 55 height 23
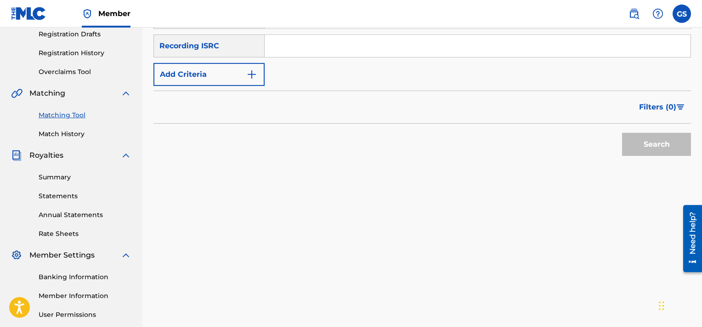
scroll to position [108, 0]
